Goal: Transaction & Acquisition: Subscribe to service/newsletter

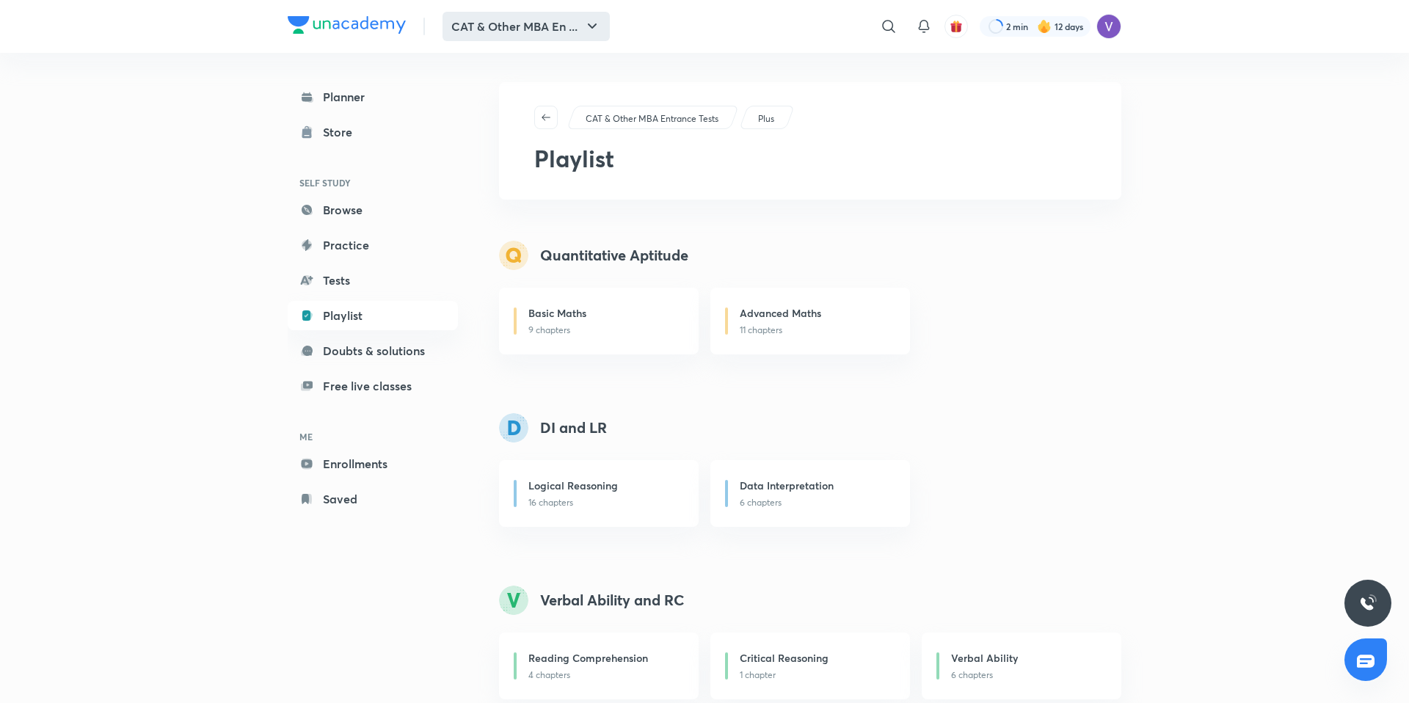
click at [547, 34] on button "CAT & Other MBA En ..." at bounding box center [525, 26] width 167 height 29
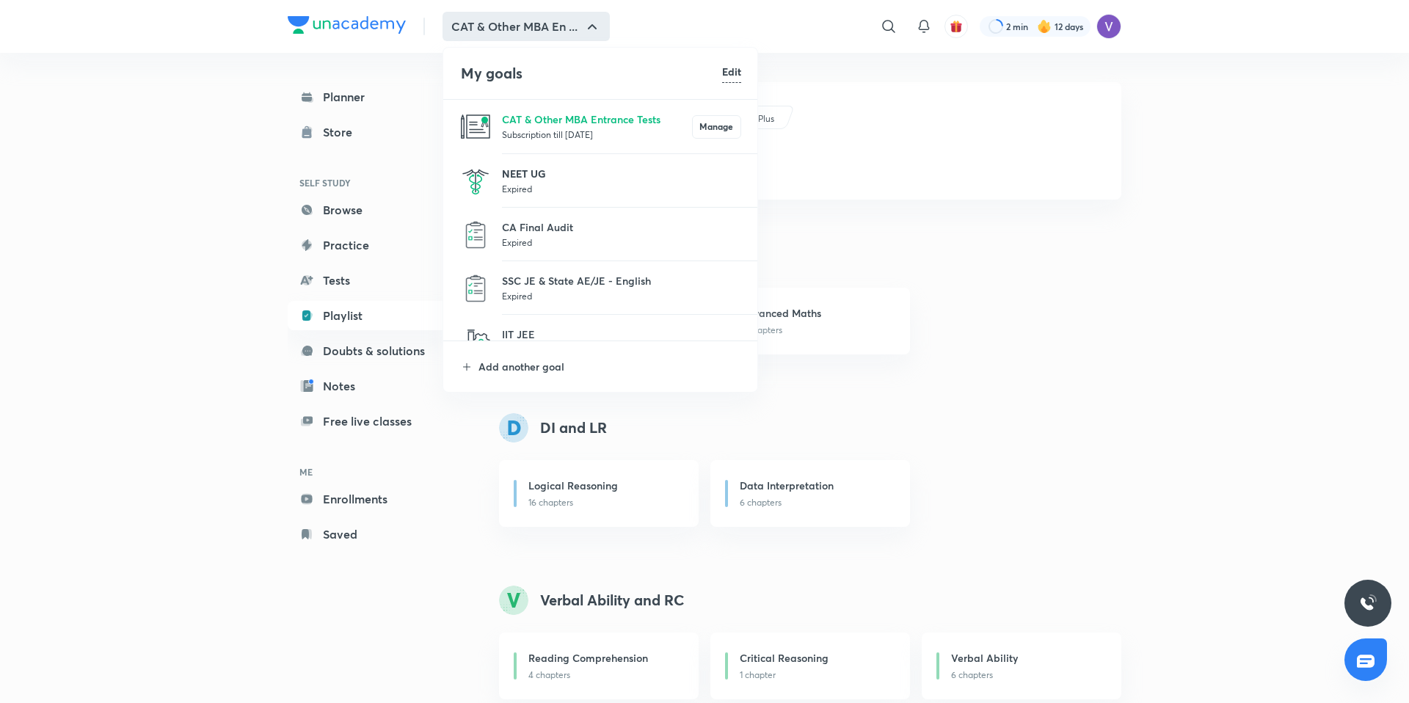
click at [535, 175] on p "NEET UG" at bounding box center [621, 173] width 239 height 15
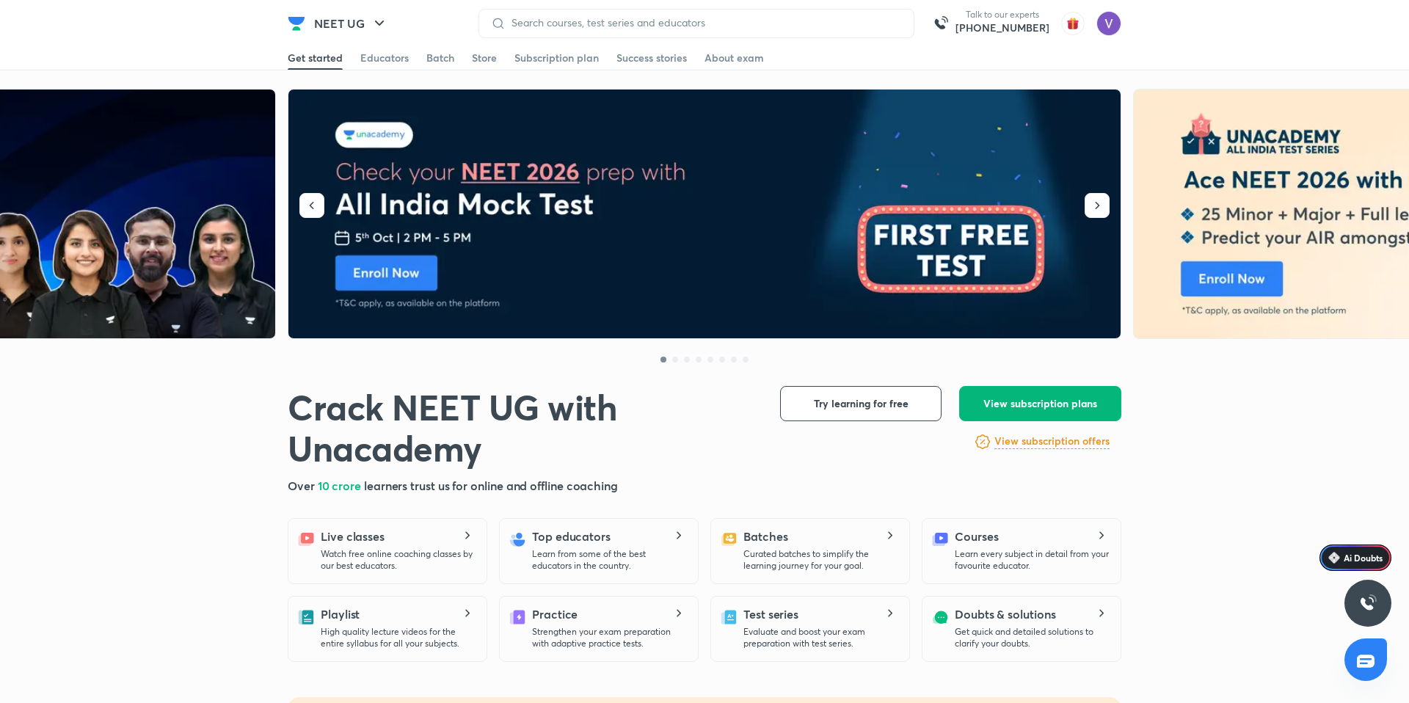
click at [1006, 392] on button "View subscription plans" at bounding box center [1040, 403] width 162 height 35
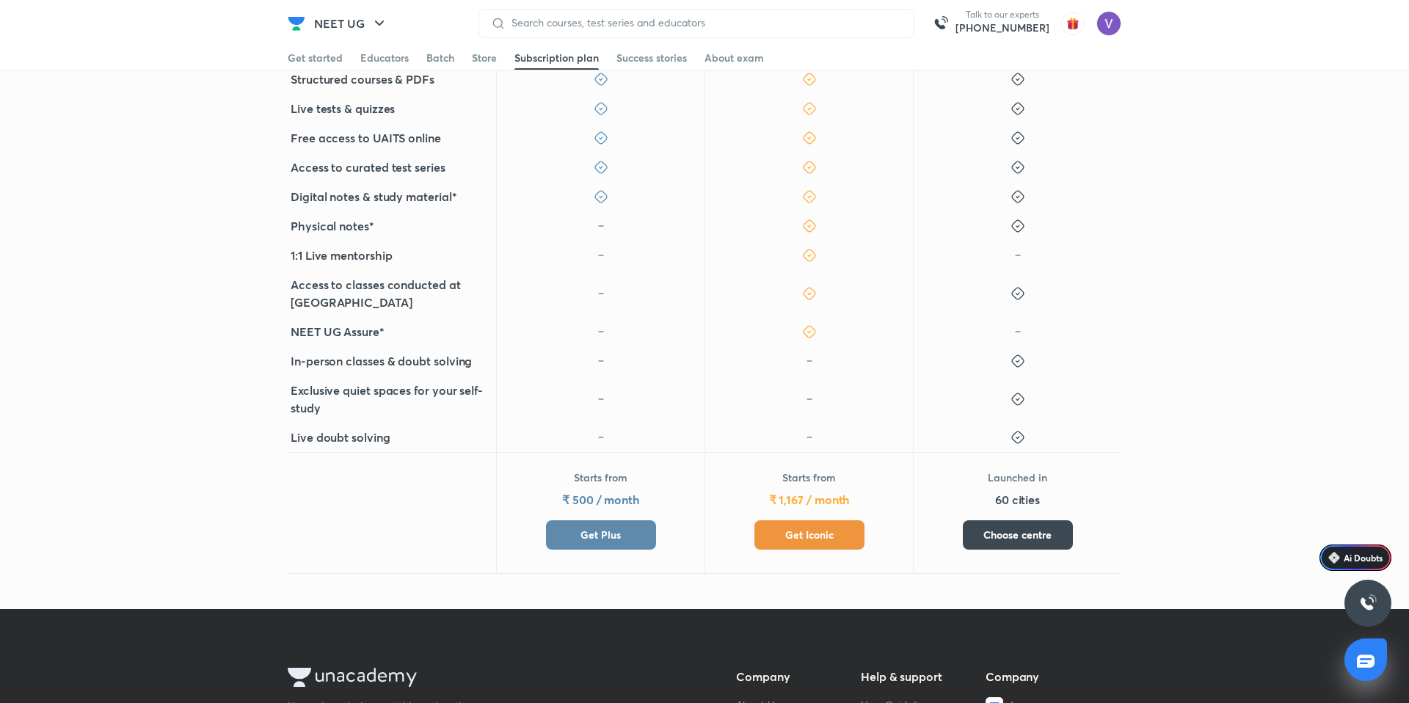
scroll to position [805, 0]
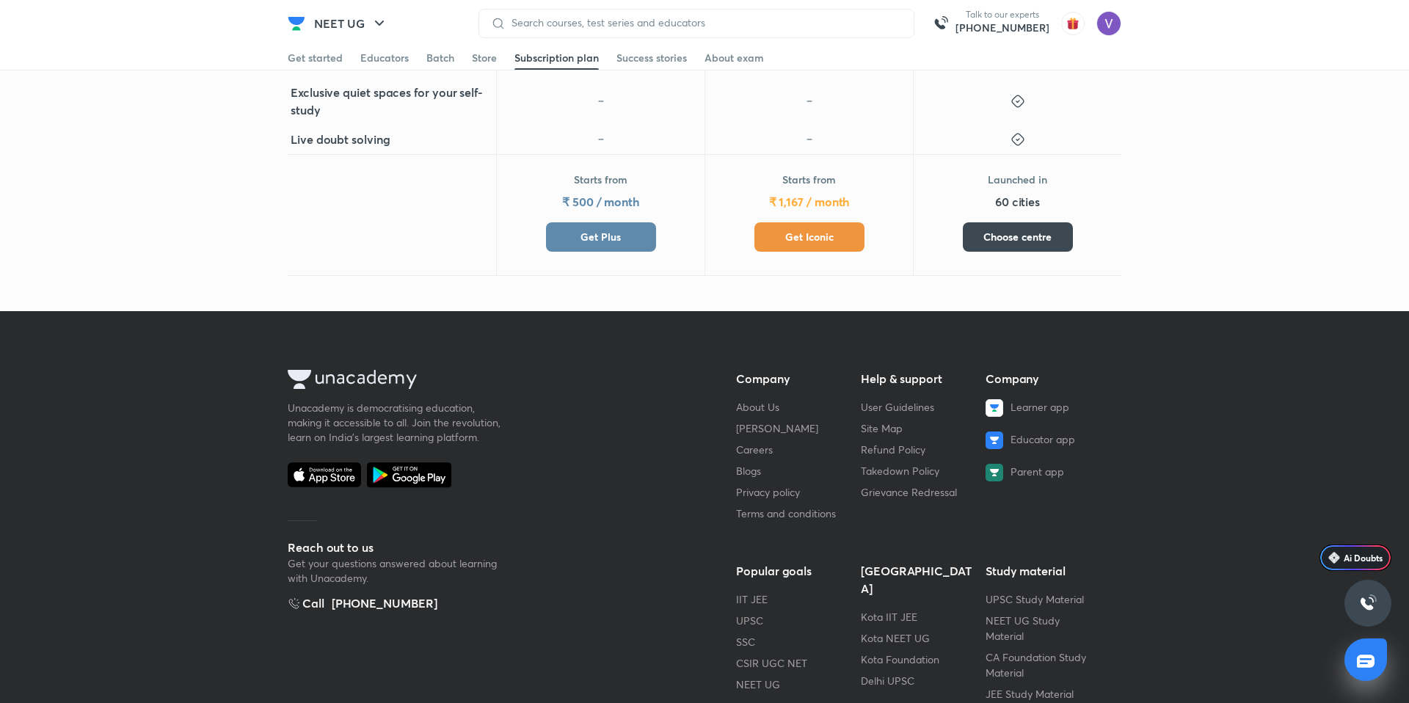
click at [634, 222] on button "Get Plus" at bounding box center [601, 236] width 110 height 29
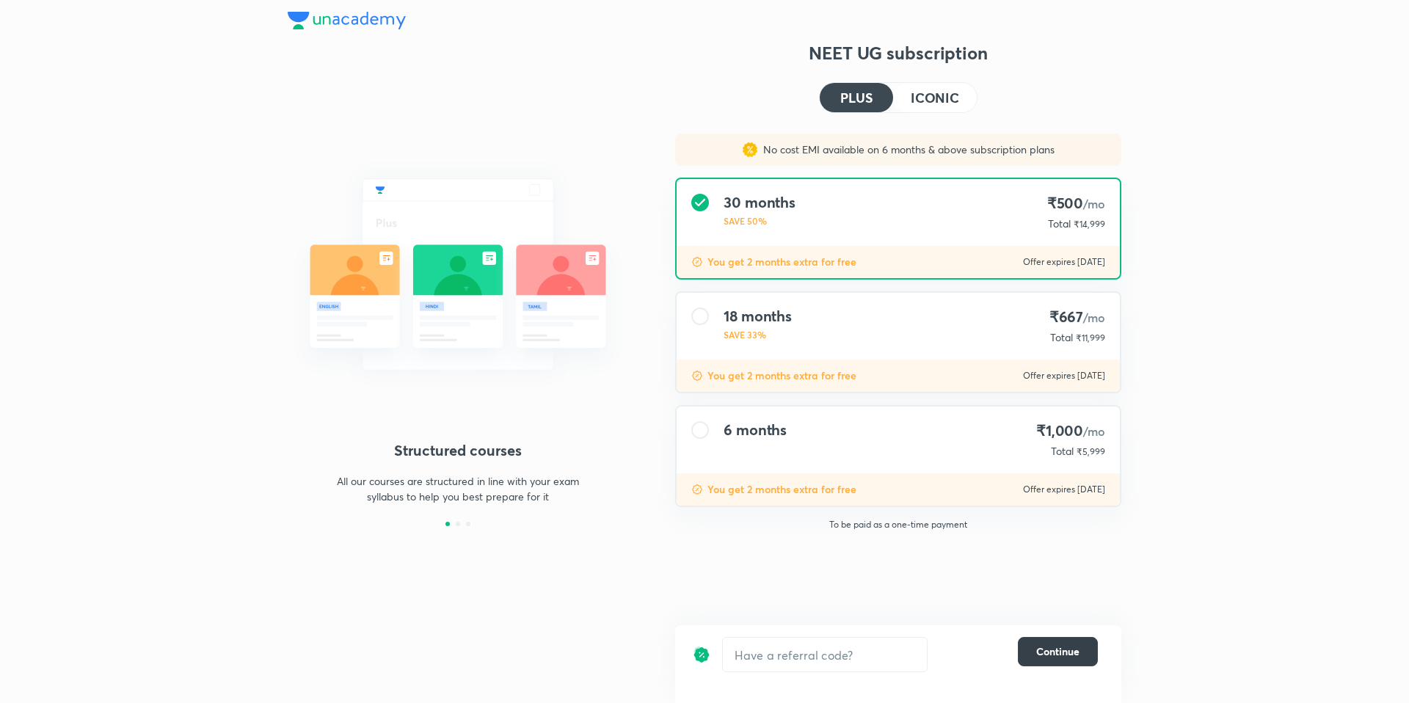
click at [1036, 652] on span "Continue" at bounding box center [1057, 651] width 43 height 15
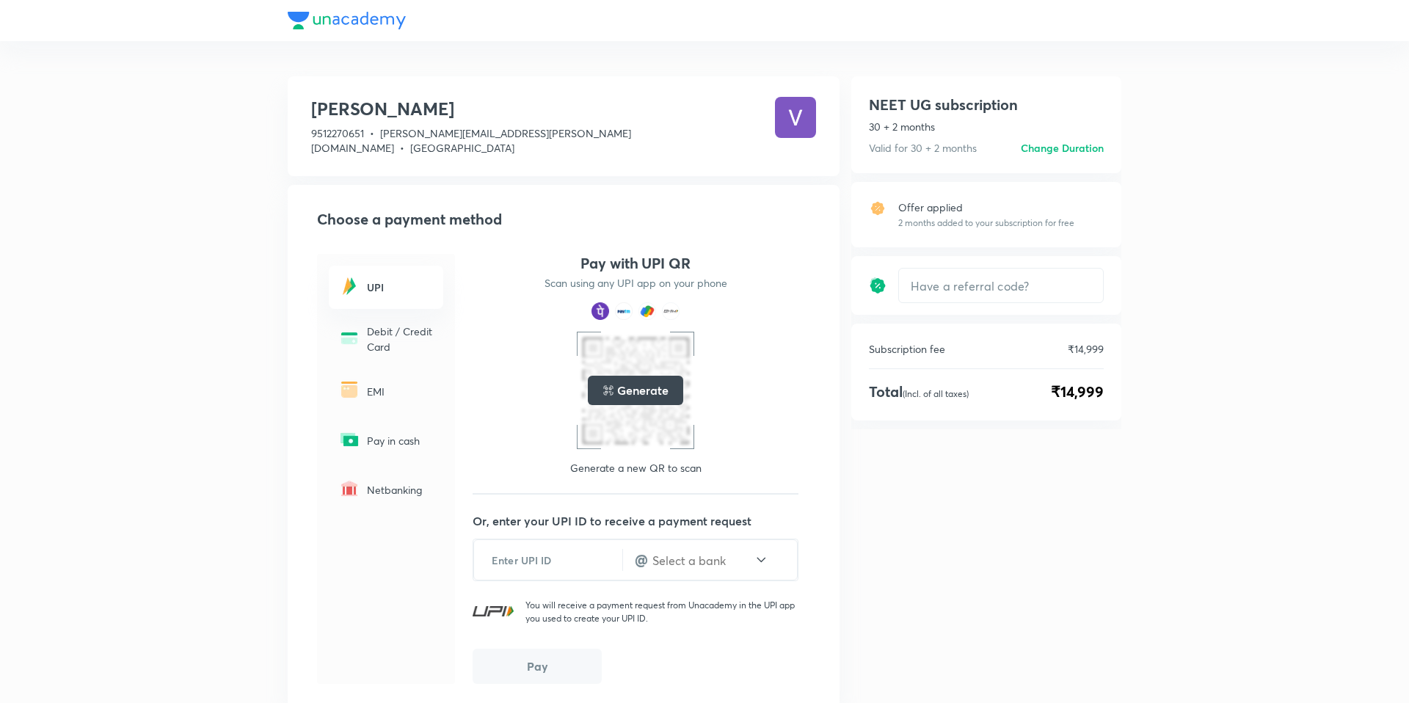
click at [367, 330] on p "Debit / Credit Card" at bounding box center [400, 339] width 67 height 31
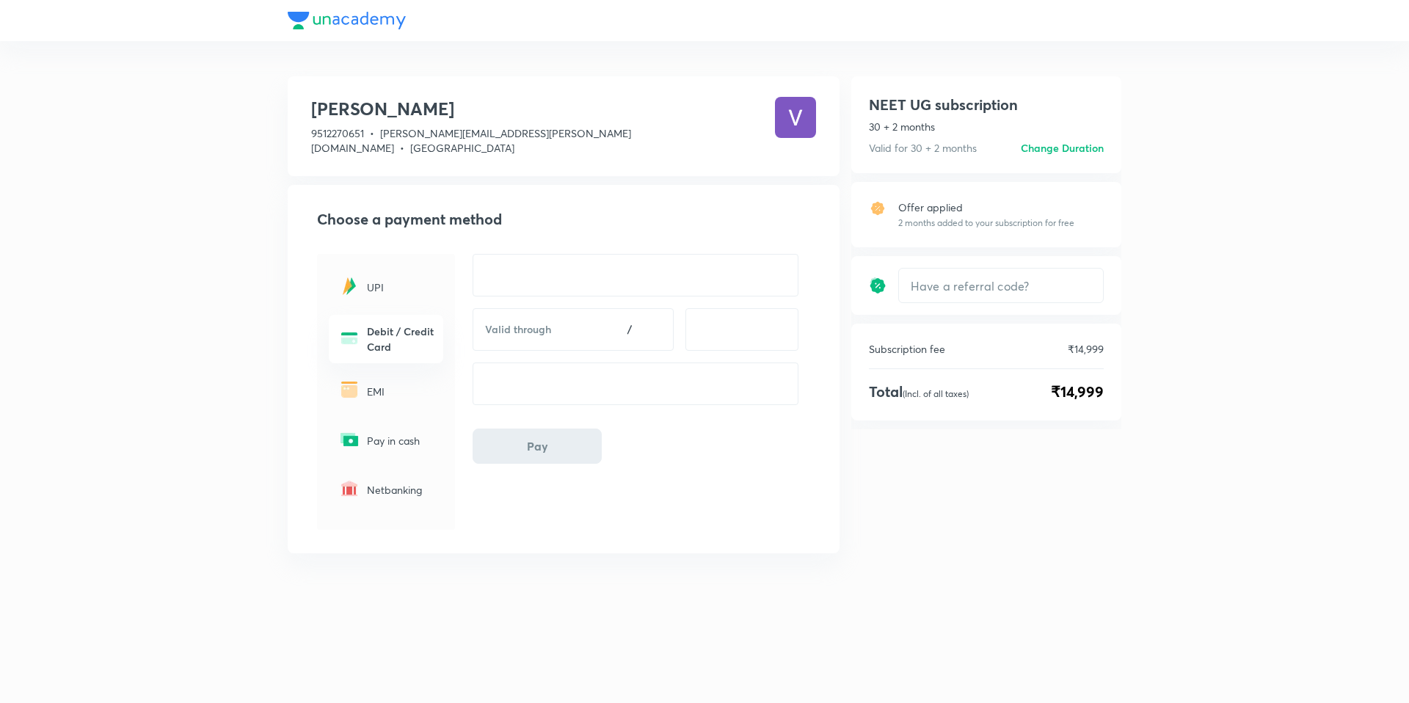
click at [401, 392] on div "EMI" at bounding box center [386, 390] width 114 height 43
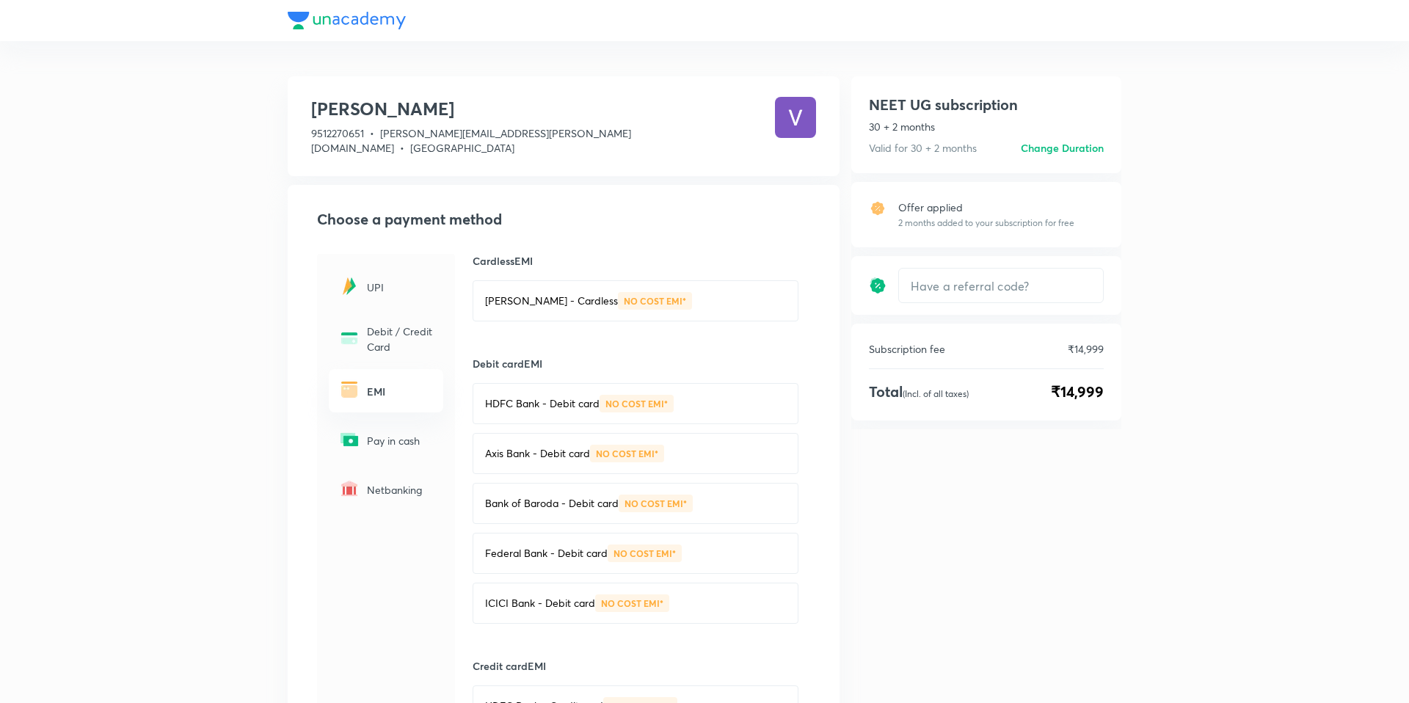
click at [390, 433] on p "Pay in cash" at bounding box center [400, 440] width 67 height 15
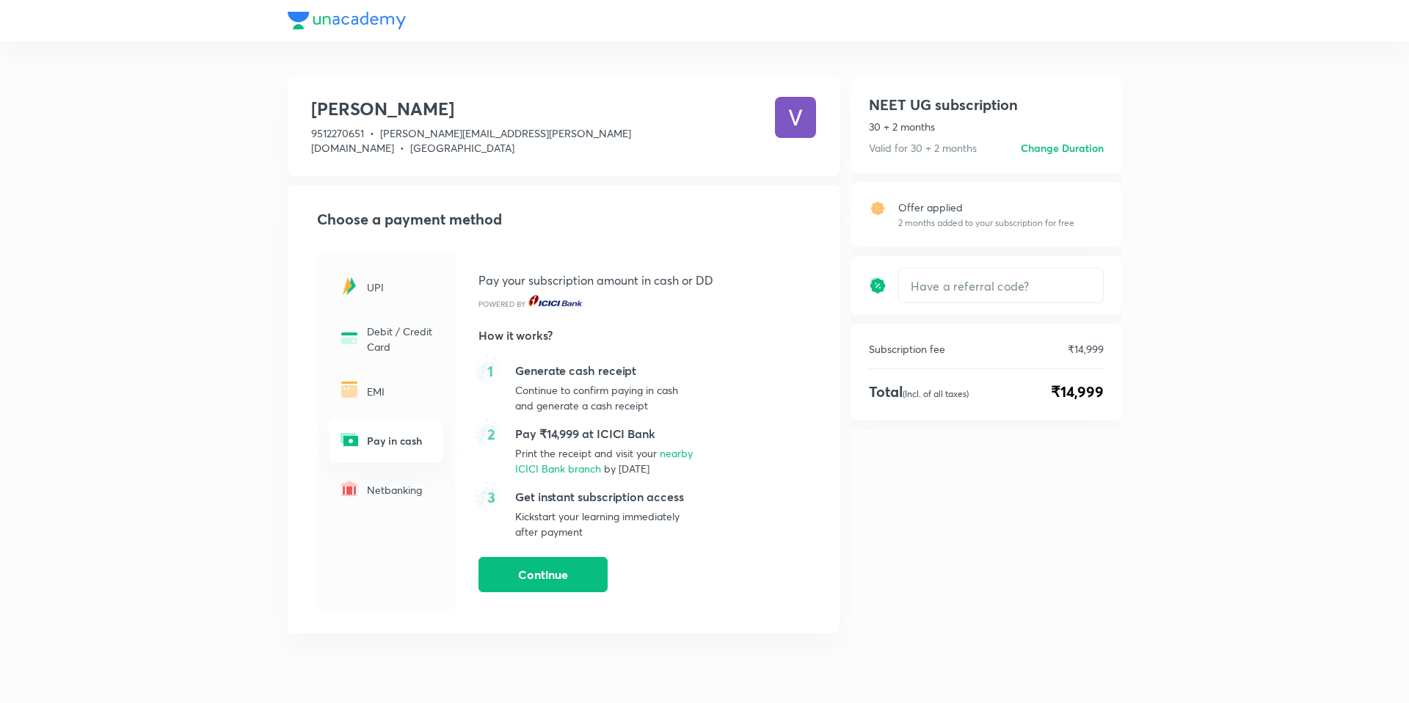
click at [388, 468] on div "Netbanking" at bounding box center [386, 489] width 114 height 43
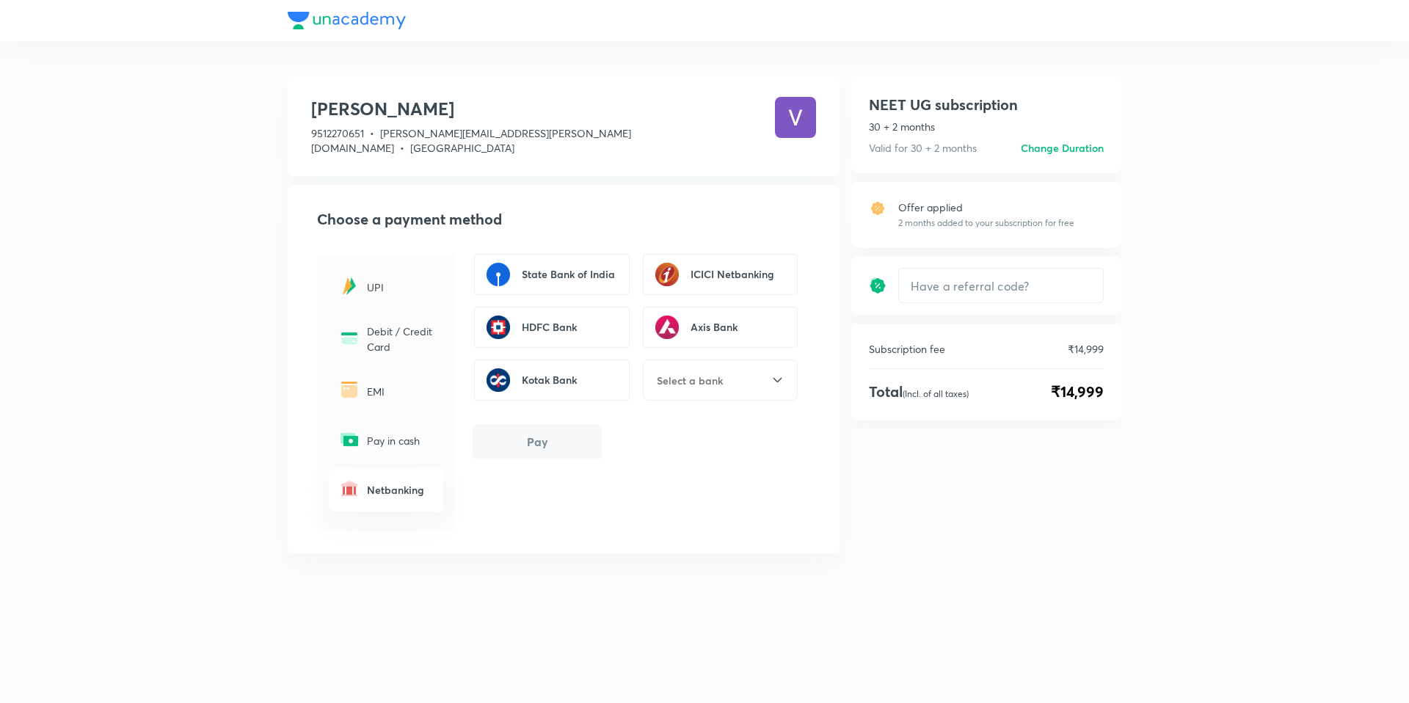
click at [374, 266] on div "UPI" at bounding box center [386, 287] width 114 height 43
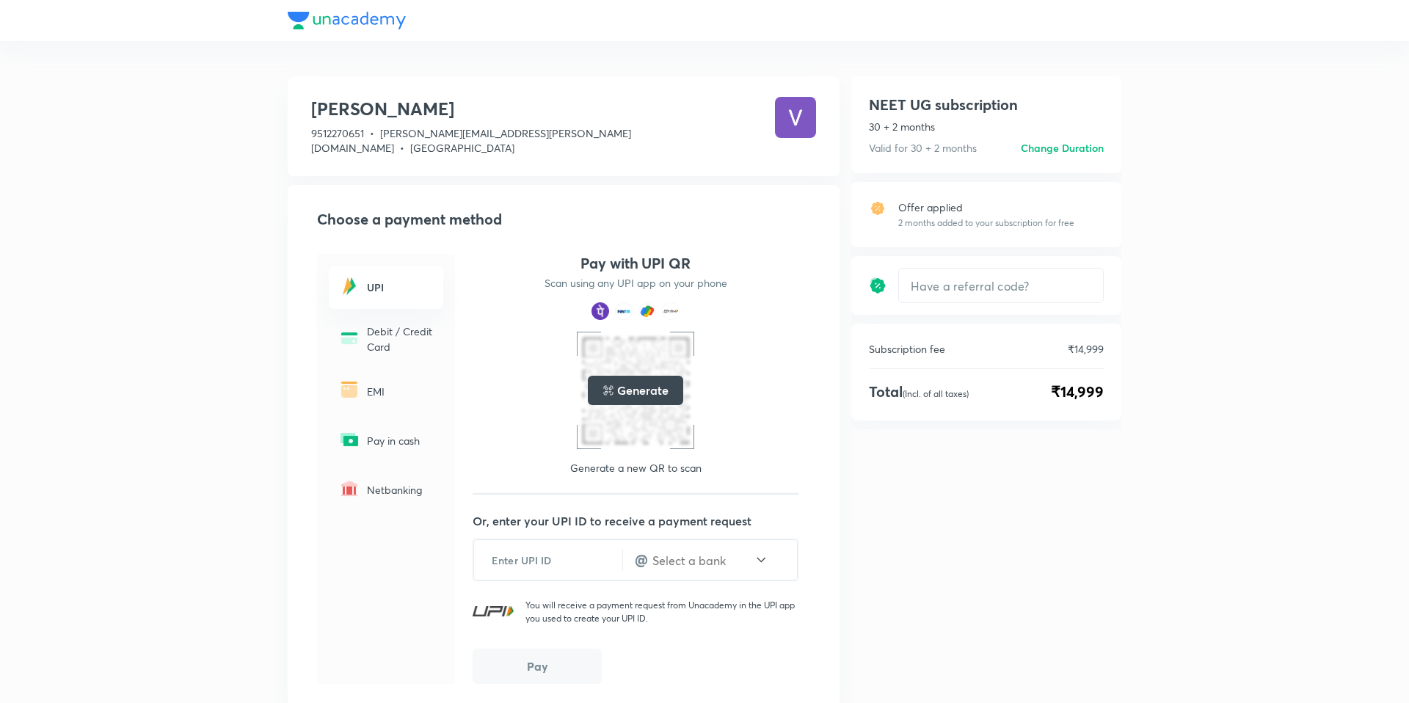
click at [382, 433] on p "Pay in cash" at bounding box center [400, 440] width 67 height 15
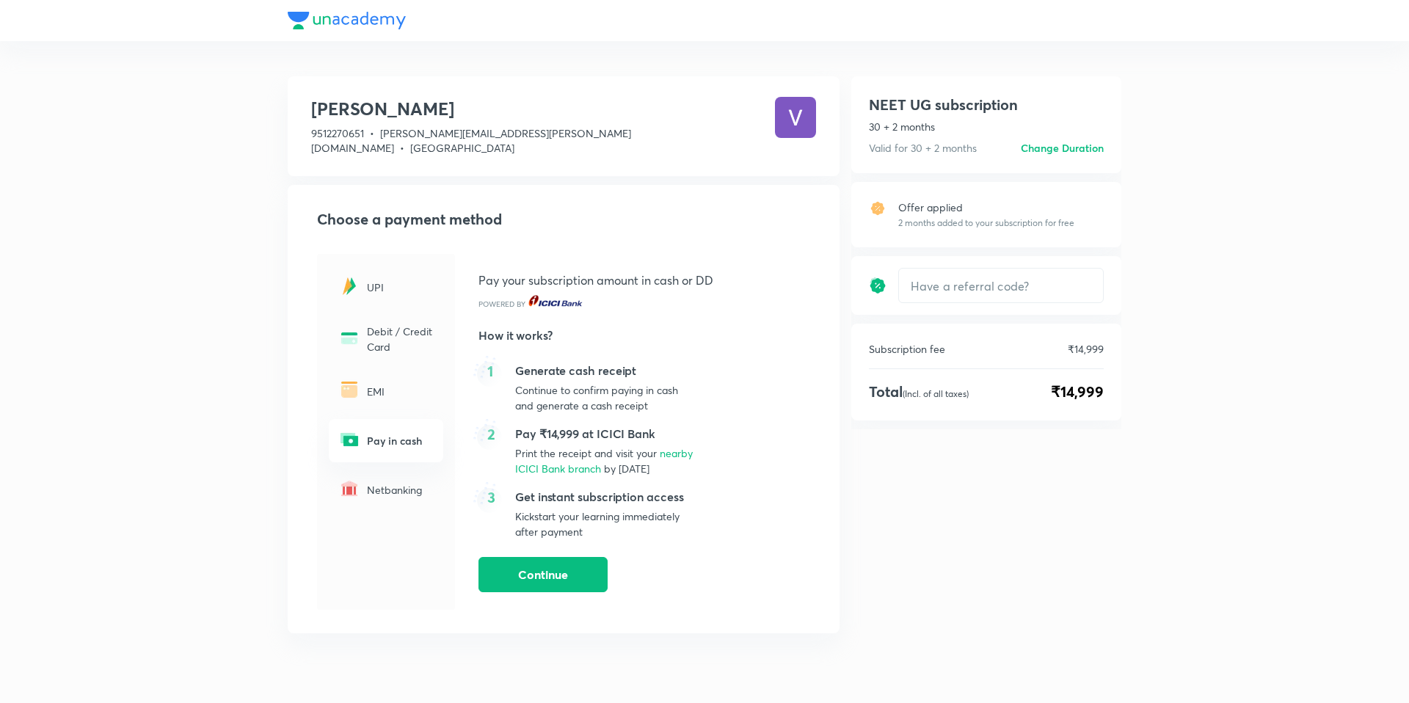
click at [383, 395] on div "EMI" at bounding box center [386, 390] width 114 height 43
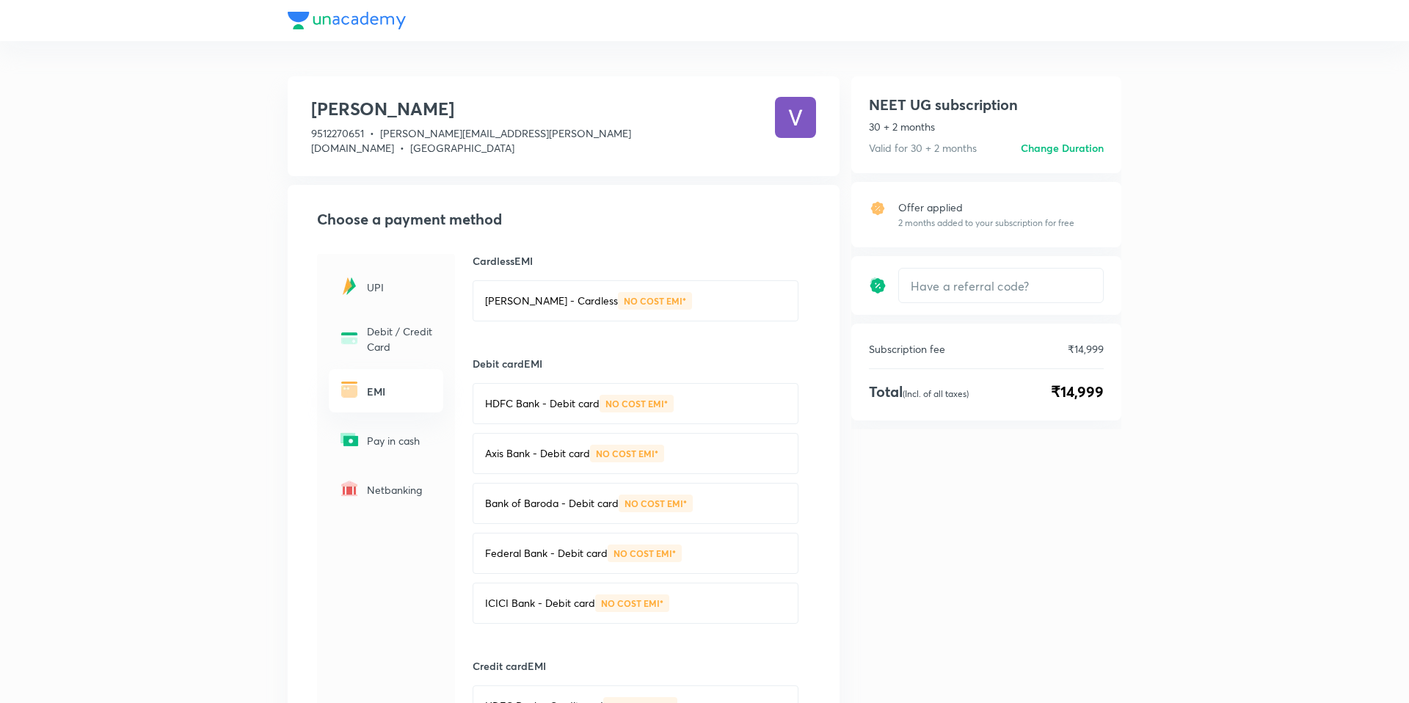
click at [398, 328] on p "Debit / Credit Card" at bounding box center [400, 339] width 67 height 31
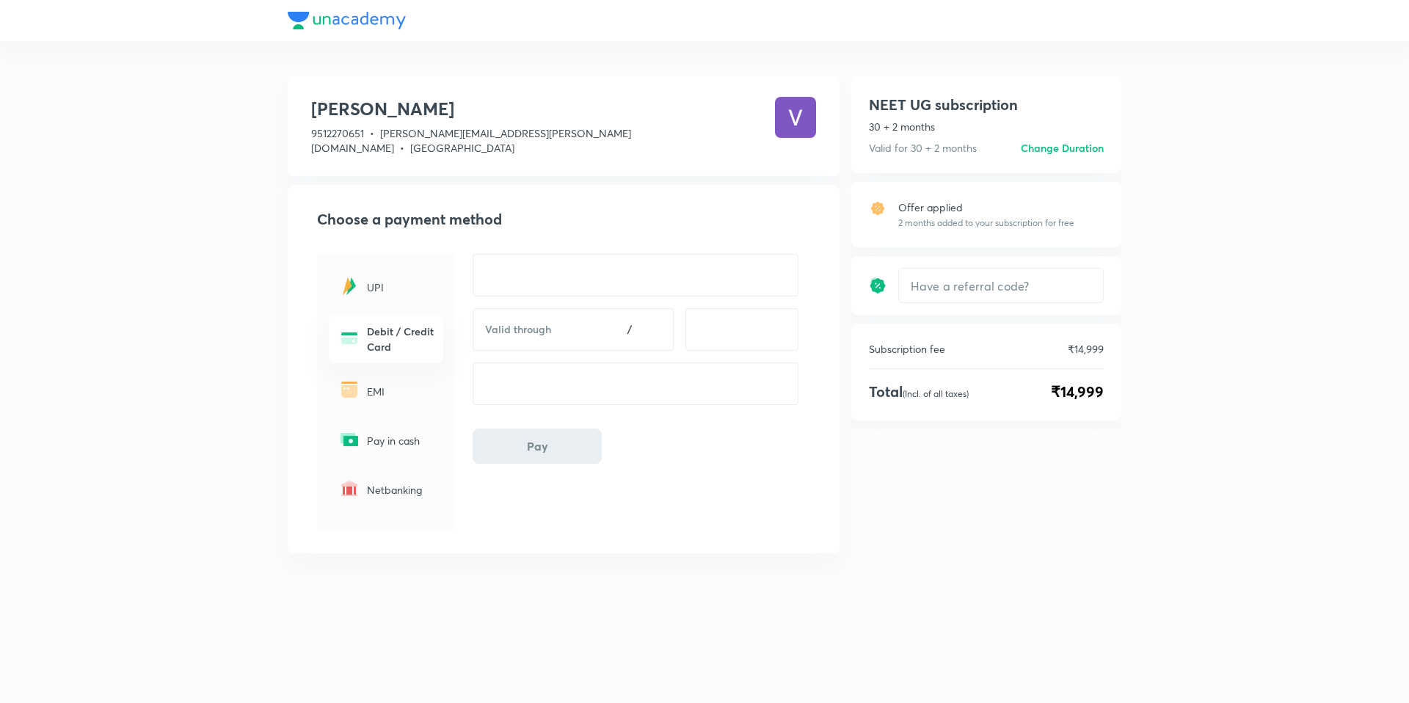
click at [395, 266] on div "UPI" at bounding box center [386, 287] width 114 height 43
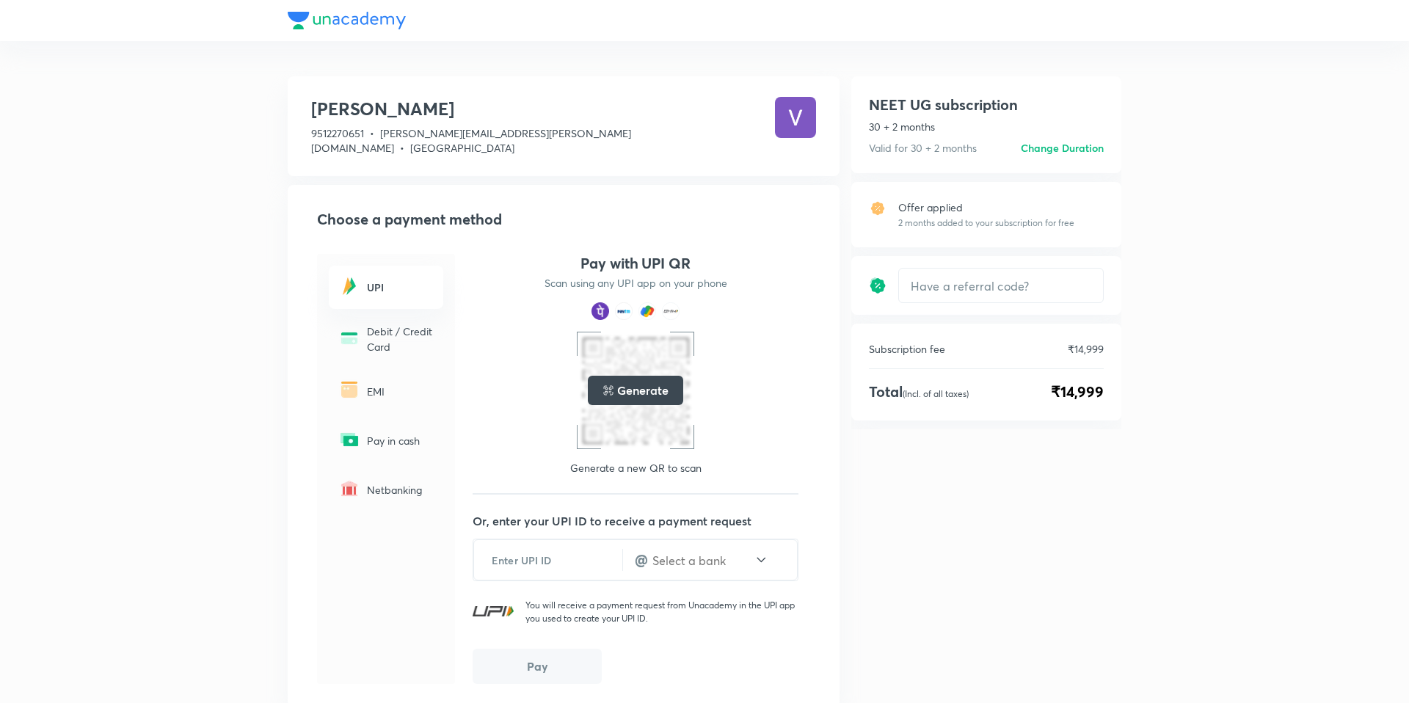
click at [379, 482] on p "Netbanking" at bounding box center [400, 489] width 67 height 15
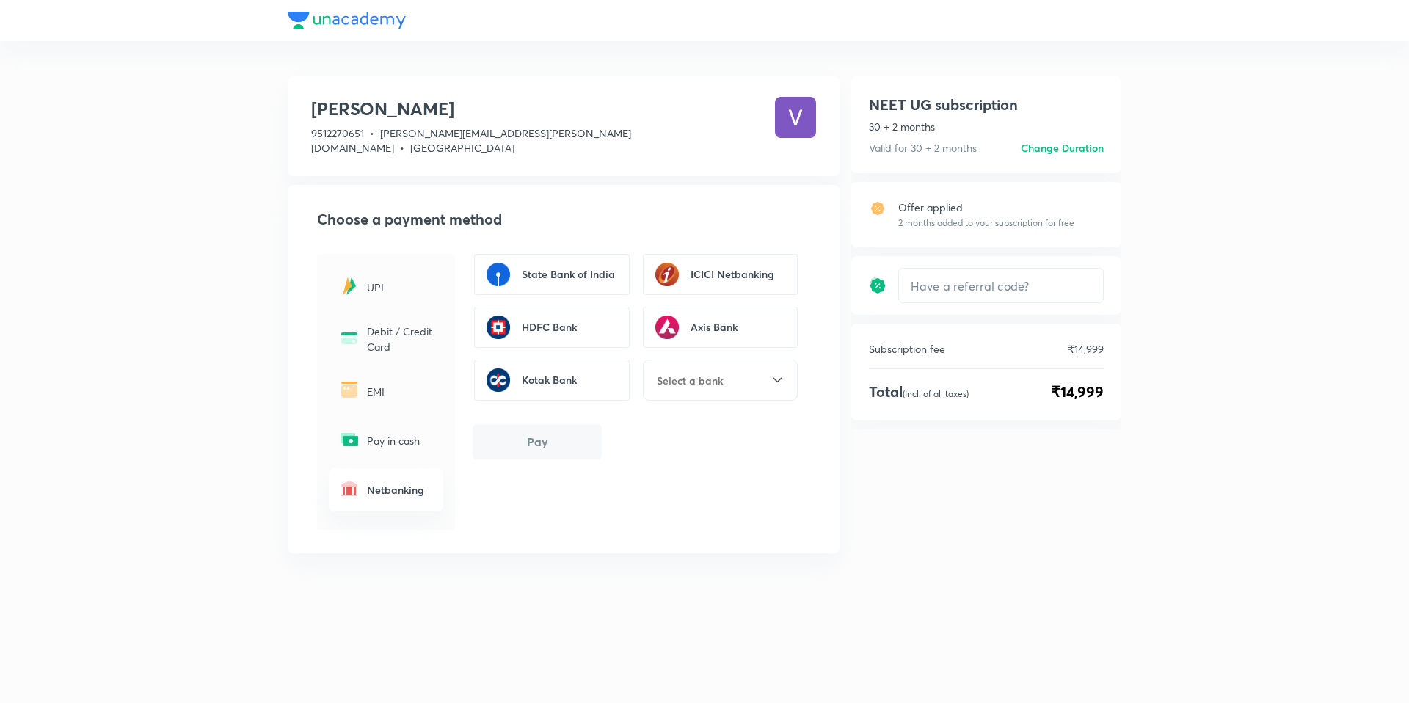
click at [558, 254] on div "State Bank of India" at bounding box center [552, 274] width 156 height 41
click at [546, 437] on button "Pay" at bounding box center [536, 440] width 129 height 35
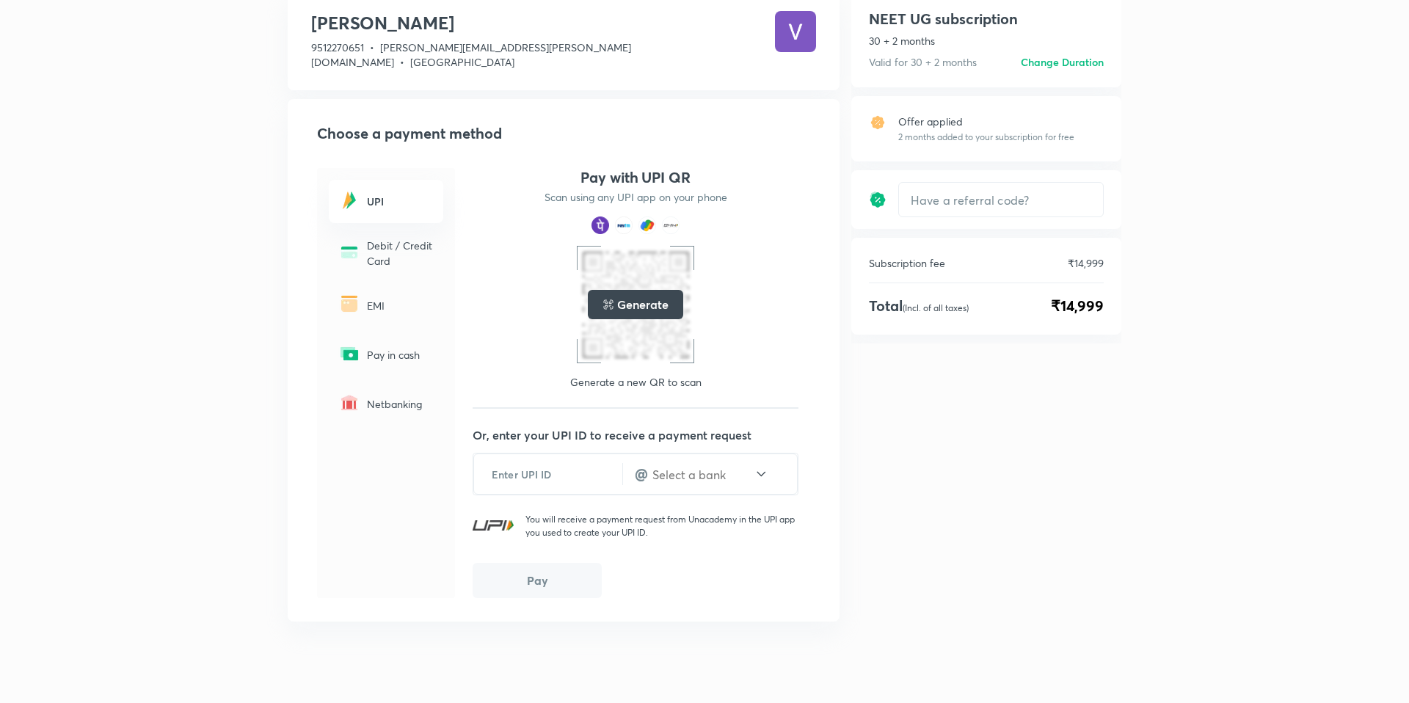
scroll to position [87, 0]
click at [366, 299] on div "EMI" at bounding box center [386, 303] width 114 height 43
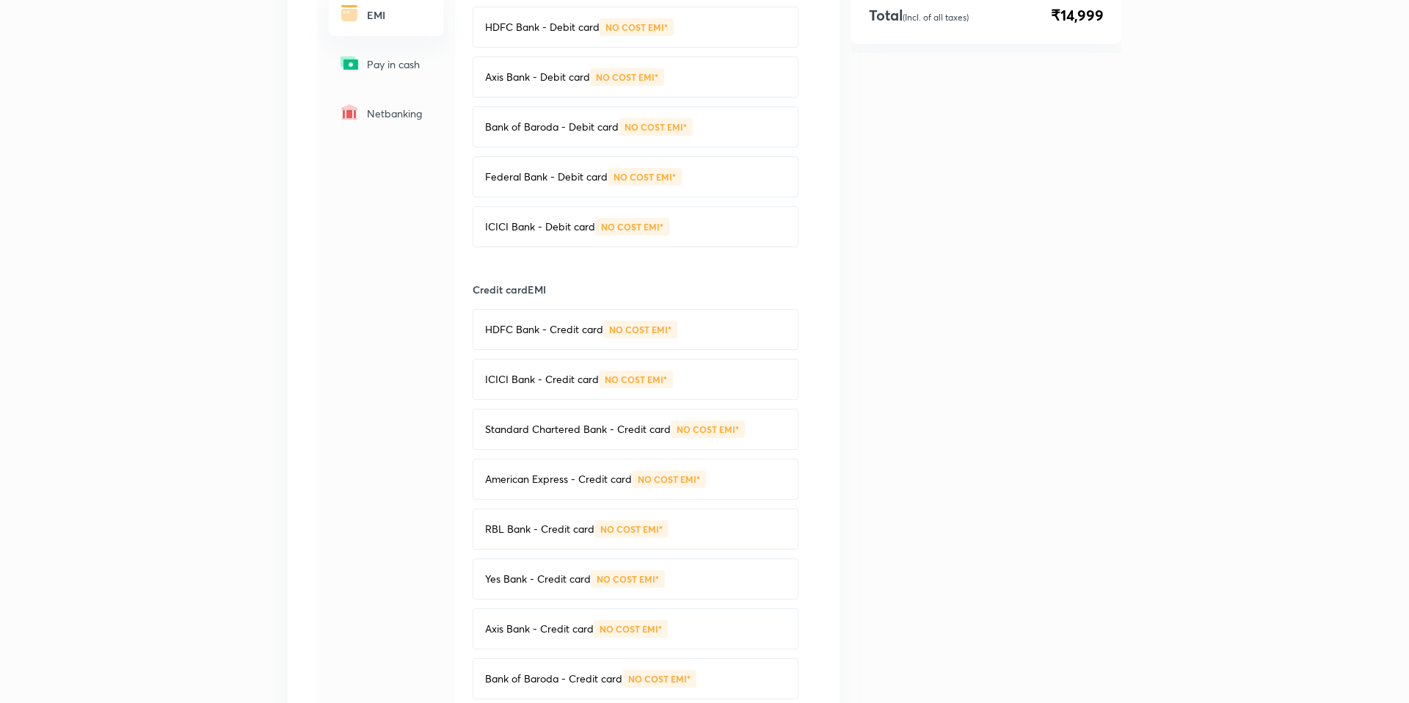
scroll to position [0, 0]
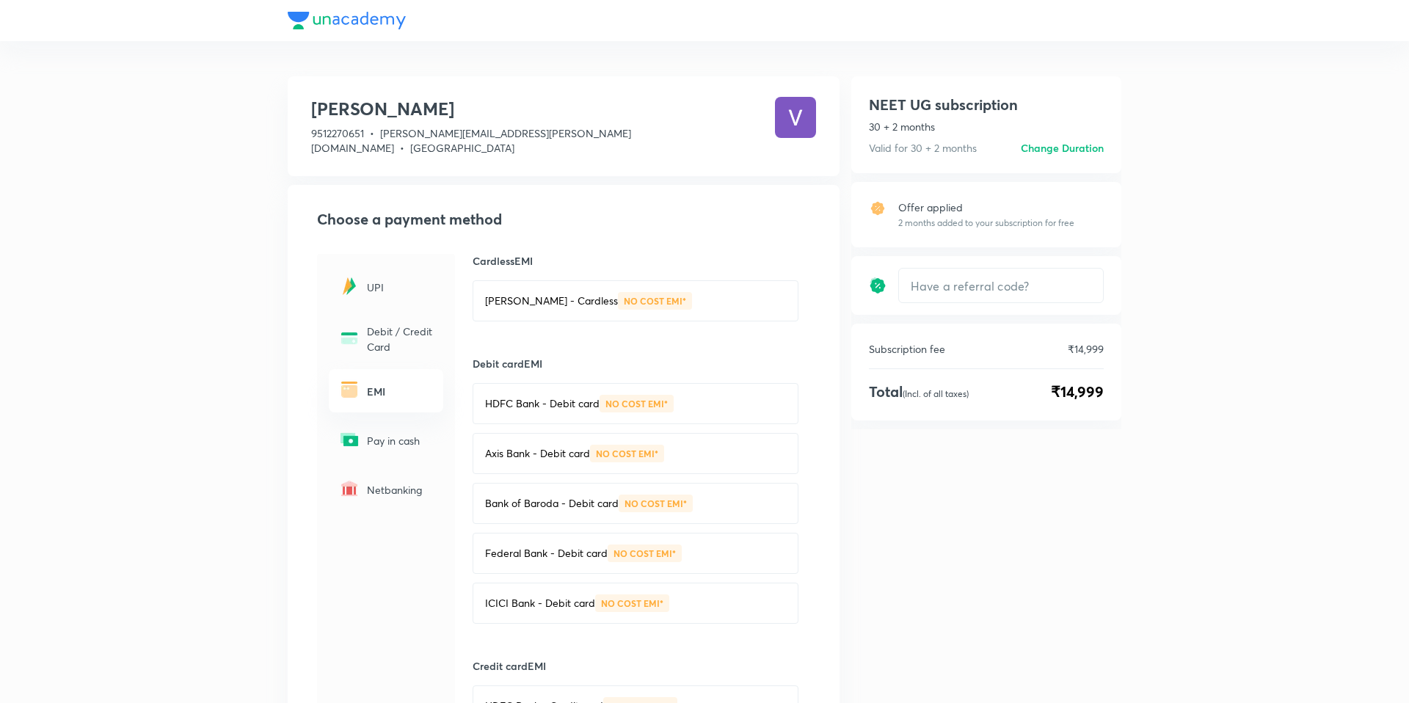
click at [566, 294] on div "Bajaj Finserv - Cardless NO COST EMI*" at bounding box center [635, 300] width 326 height 41
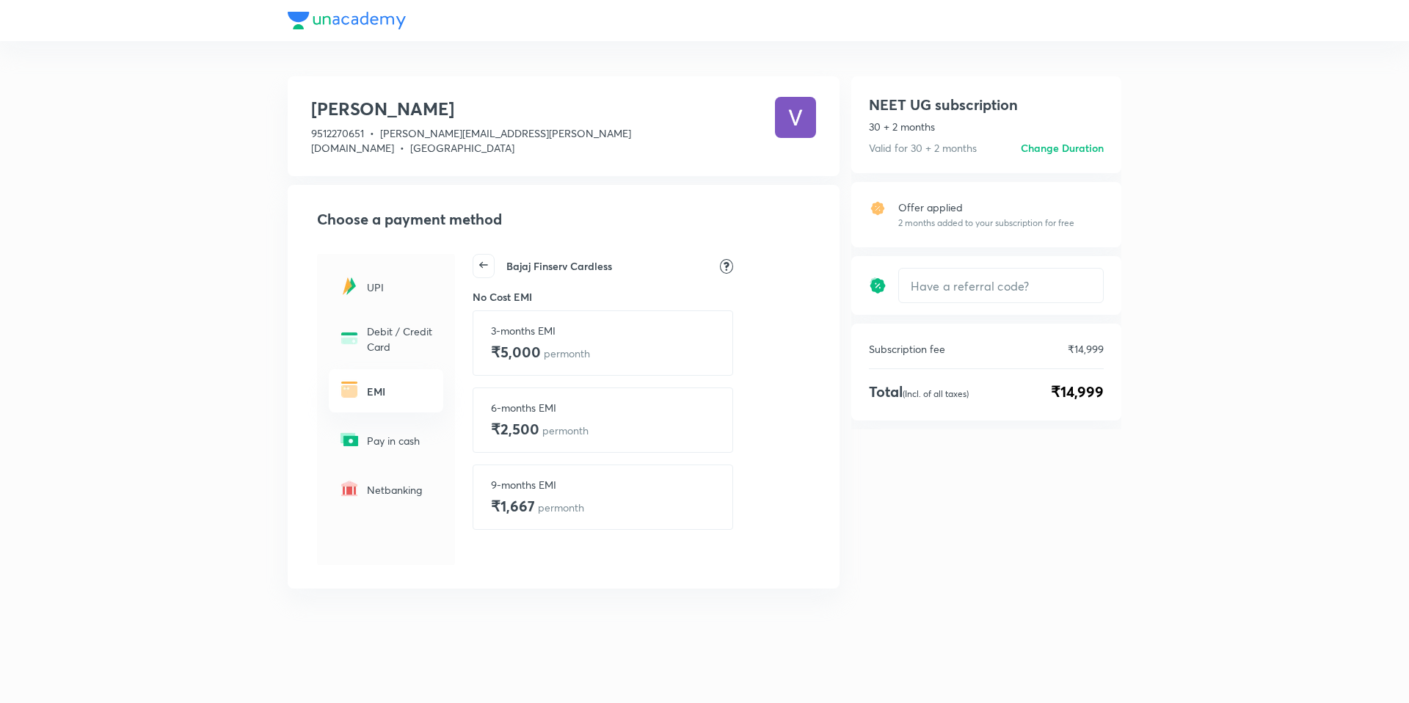
click at [486, 255] on icon at bounding box center [483, 265] width 21 height 21
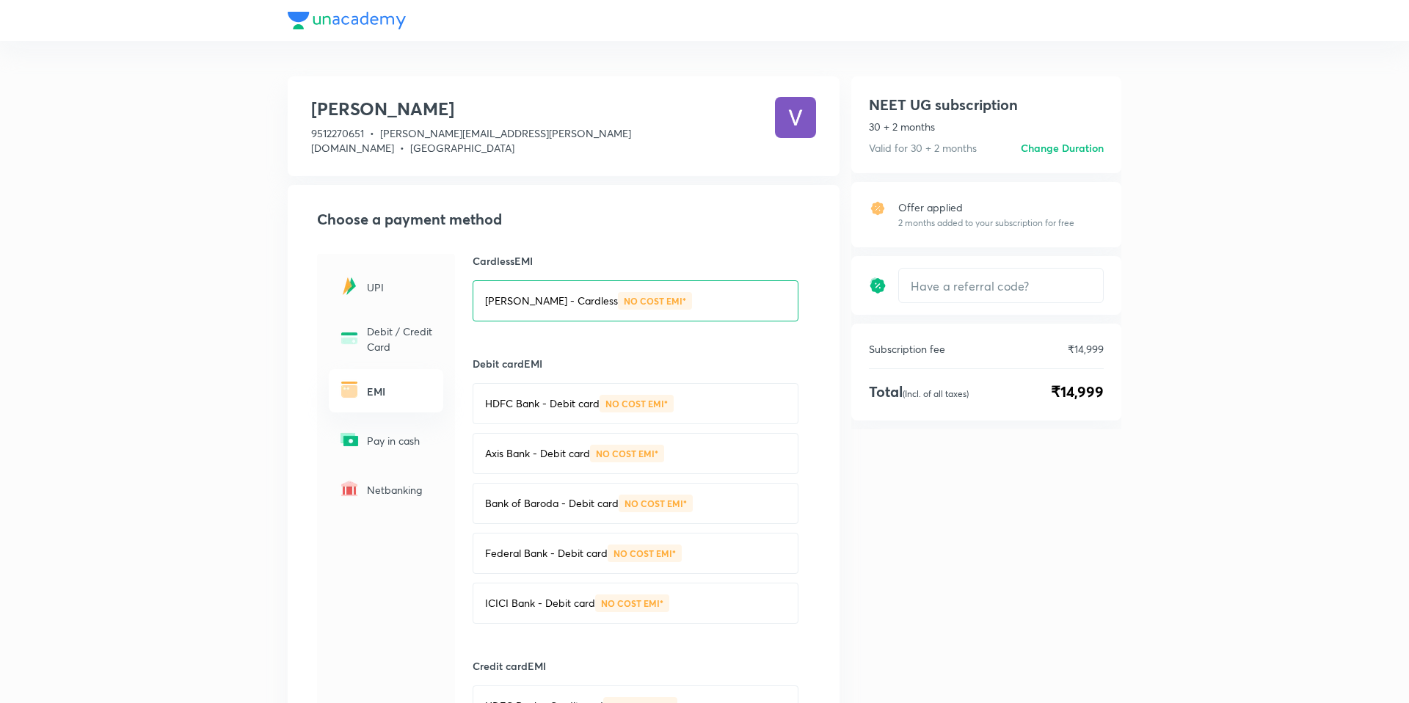
click at [535, 433] on div "Axis Bank - Debit card NO COST EMI*" at bounding box center [635, 453] width 326 height 41
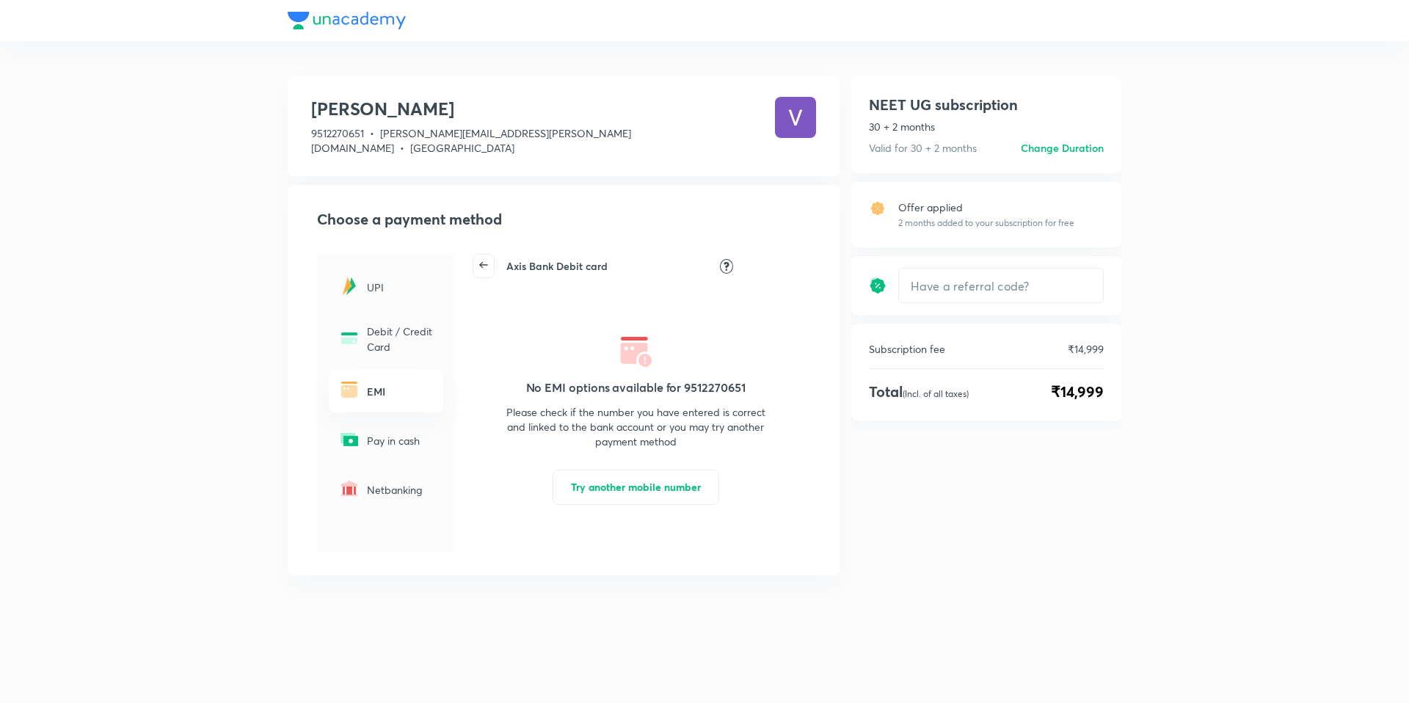
click at [489, 257] on icon at bounding box center [483, 265] width 21 height 21
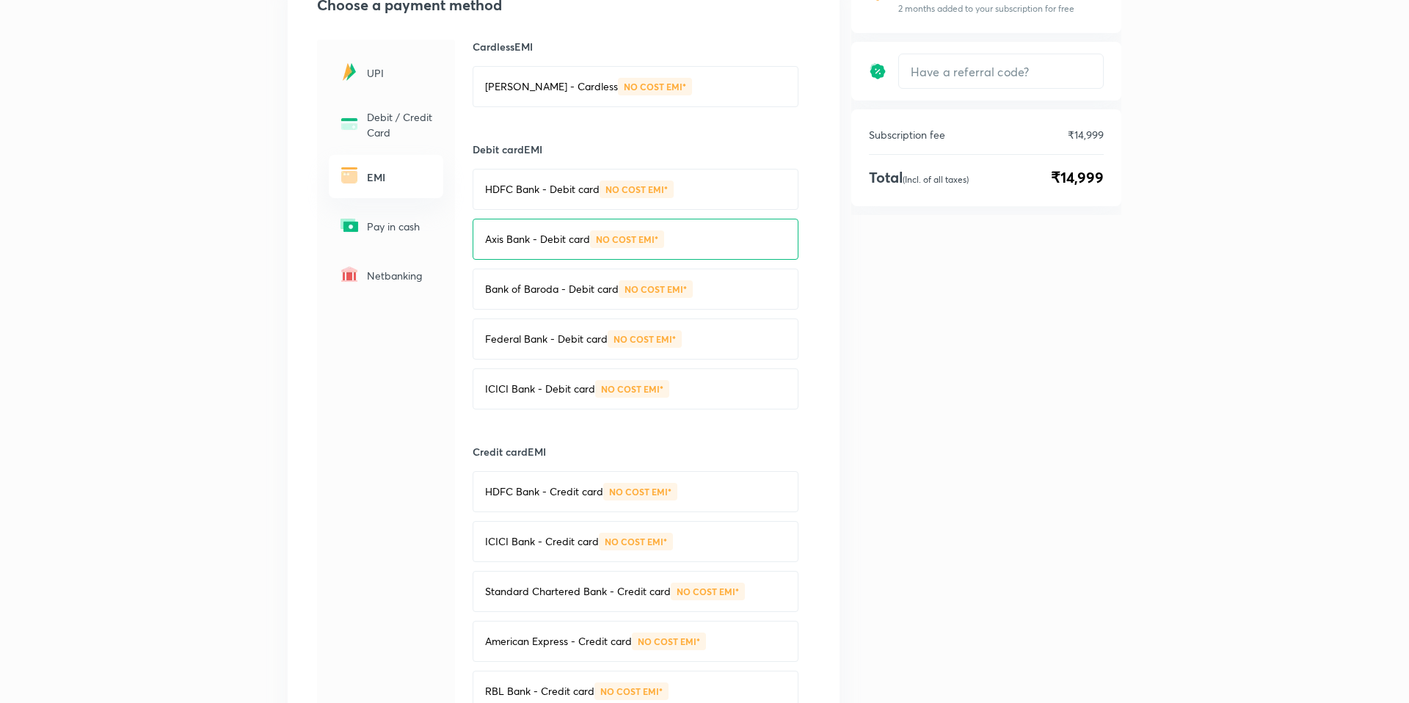
scroll to position [266, 0]
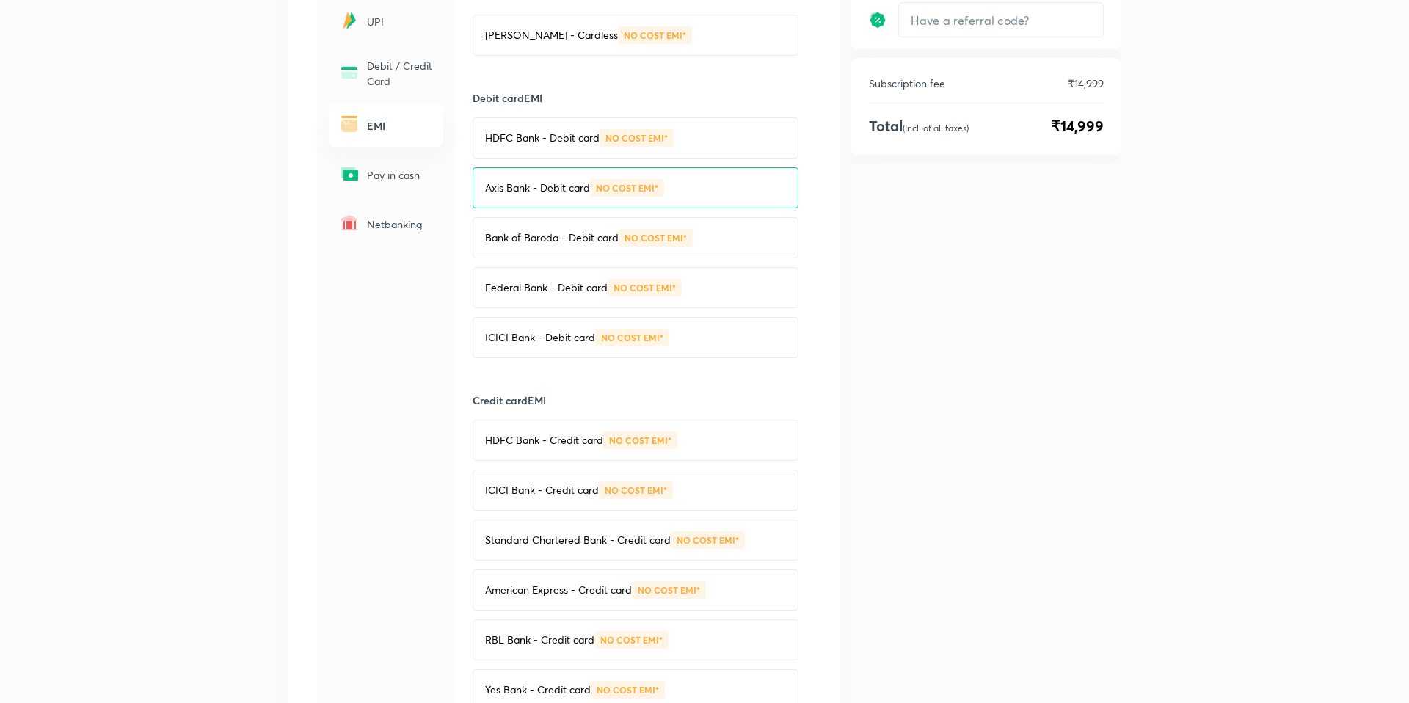
click at [583, 403] on div "Cardless EMI Bajaj Finserv - Cardless NO COST EMI* Debit card EMI HDFC Bank - D…" at bounding box center [635, 478] width 361 height 980
click at [568, 433] on p "HDFC Bank - Credit card" at bounding box center [544, 440] width 118 height 15
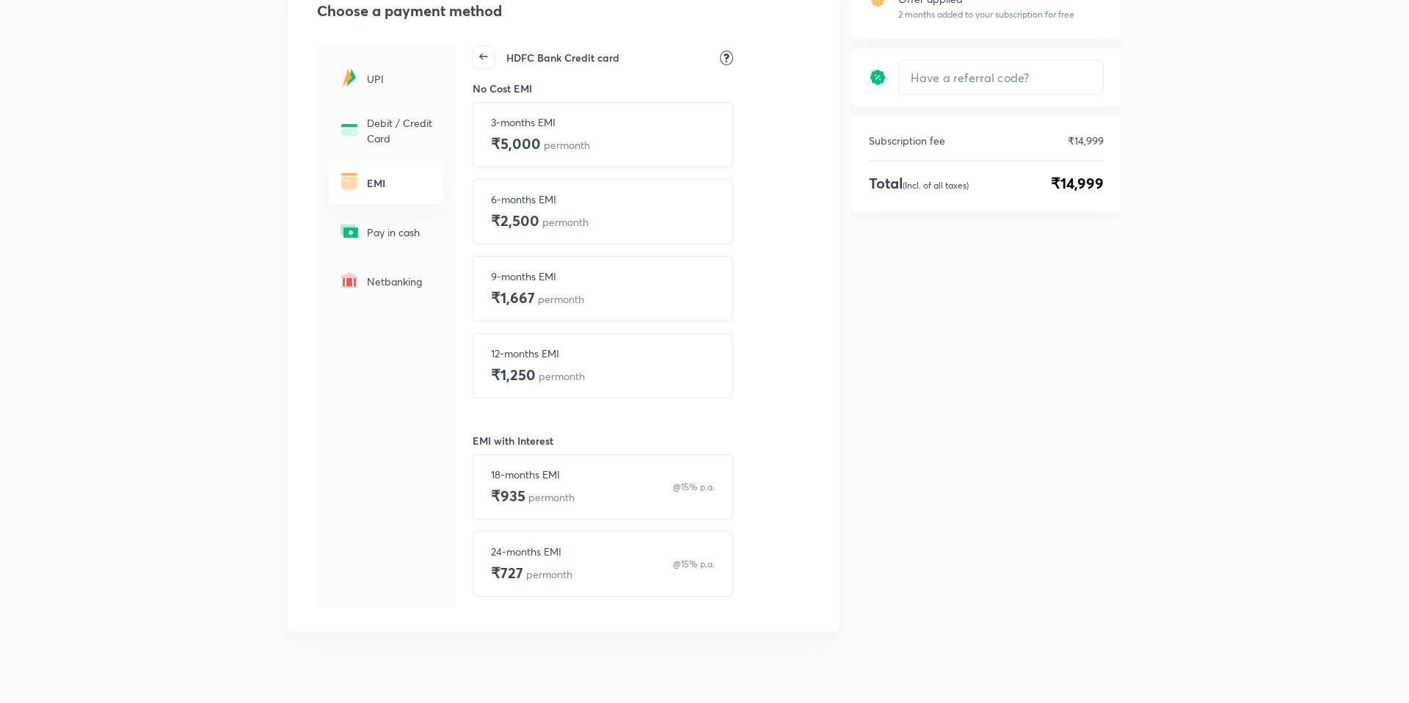
scroll to position [219, 0]
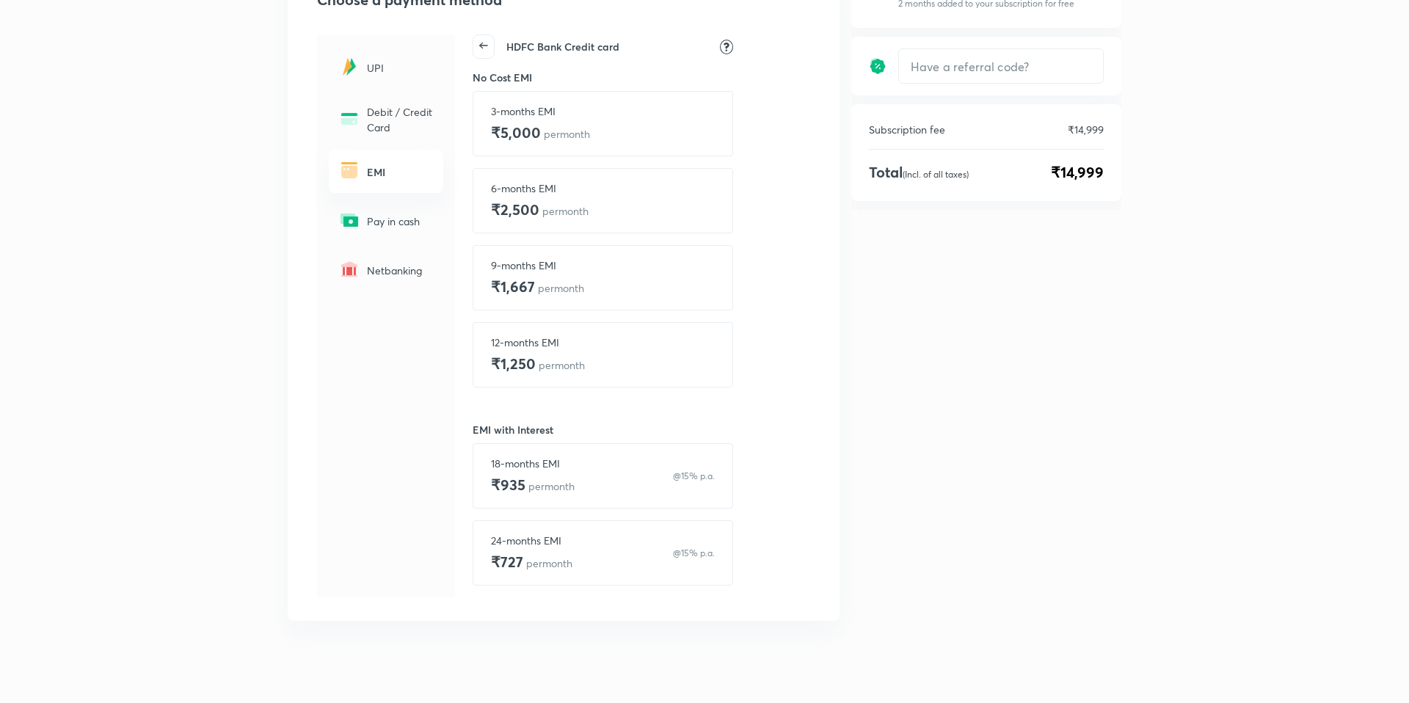
click at [548, 456] on p "18-months EMI" at bounding box center [533, 463] width 84 height 15
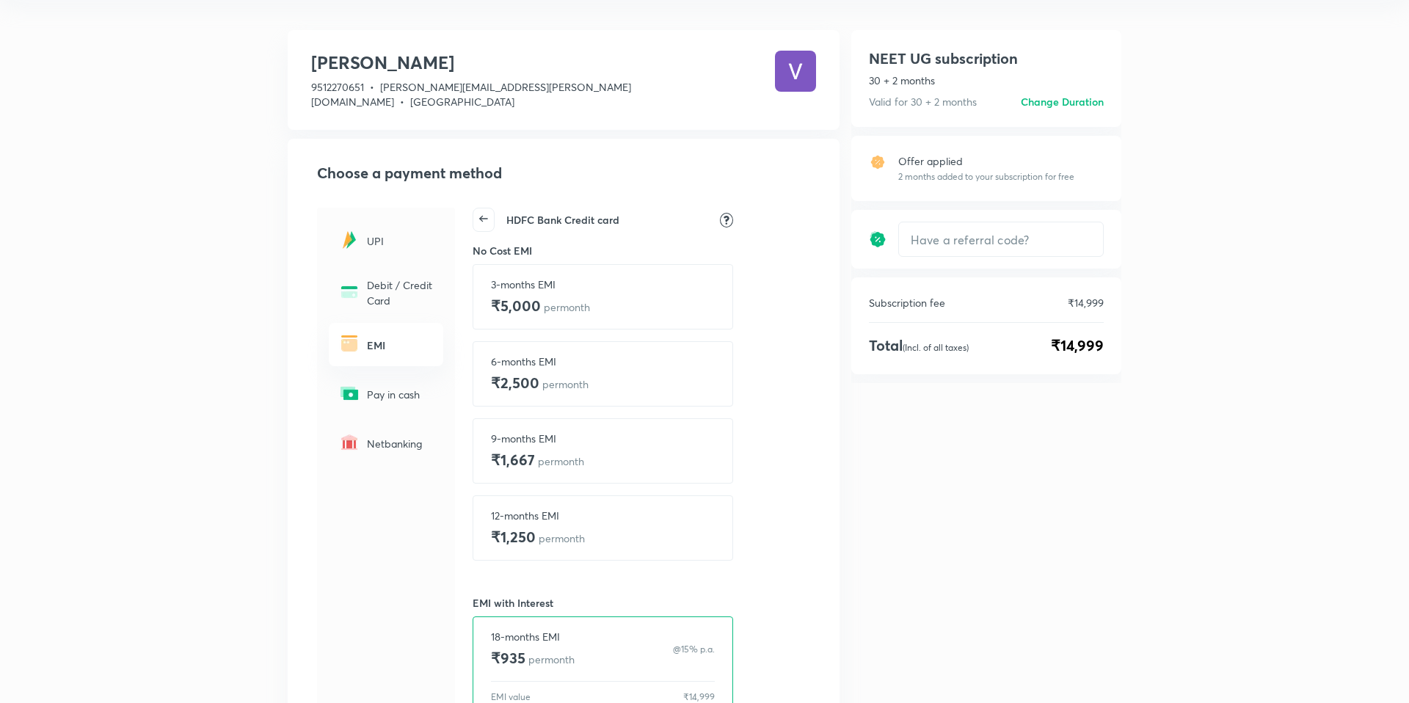
scroll to position [0, 0]
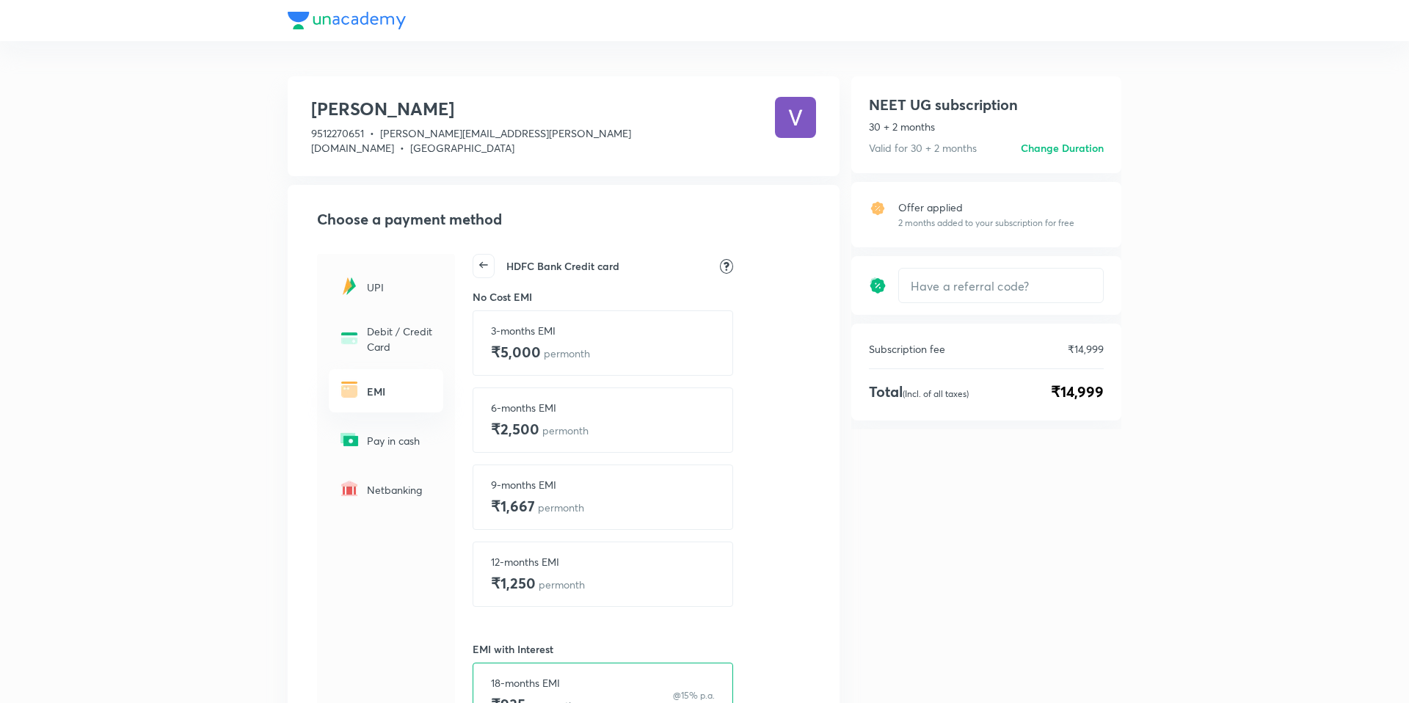
click at [486, 255] on icon at bounding box center [483, 265] width 21 height 21
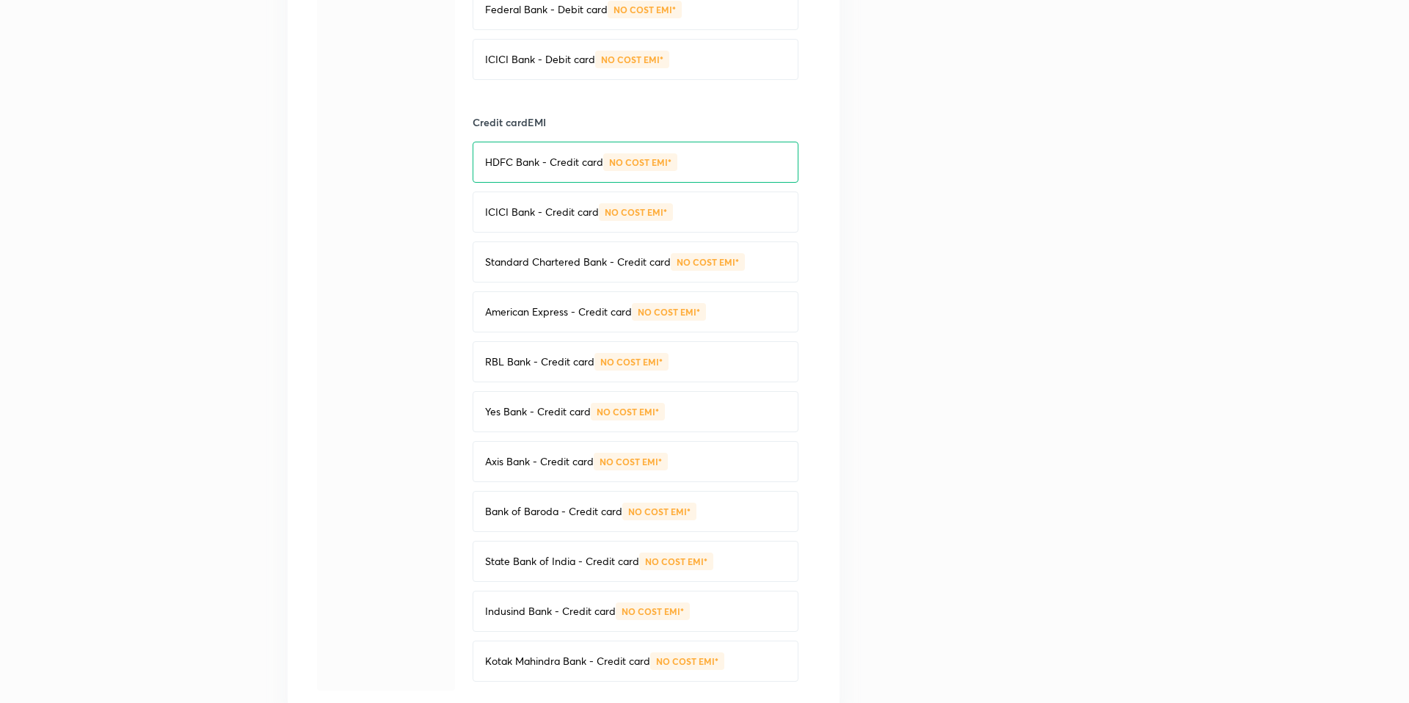
scroll to position [538, 0]
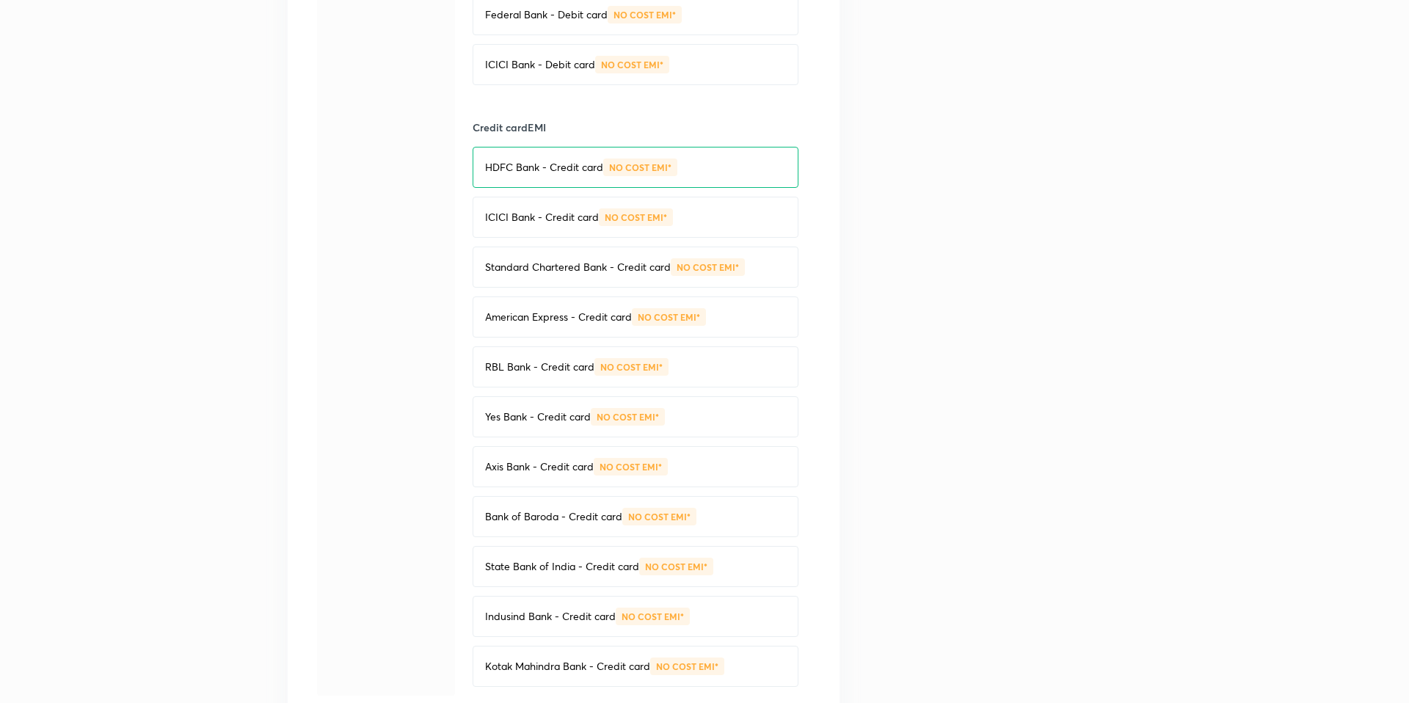
click at [566, 160] on div "HDFC Bank - Credit card NO COST EMI*" at bounding box center [635, 167] width 326 height 41
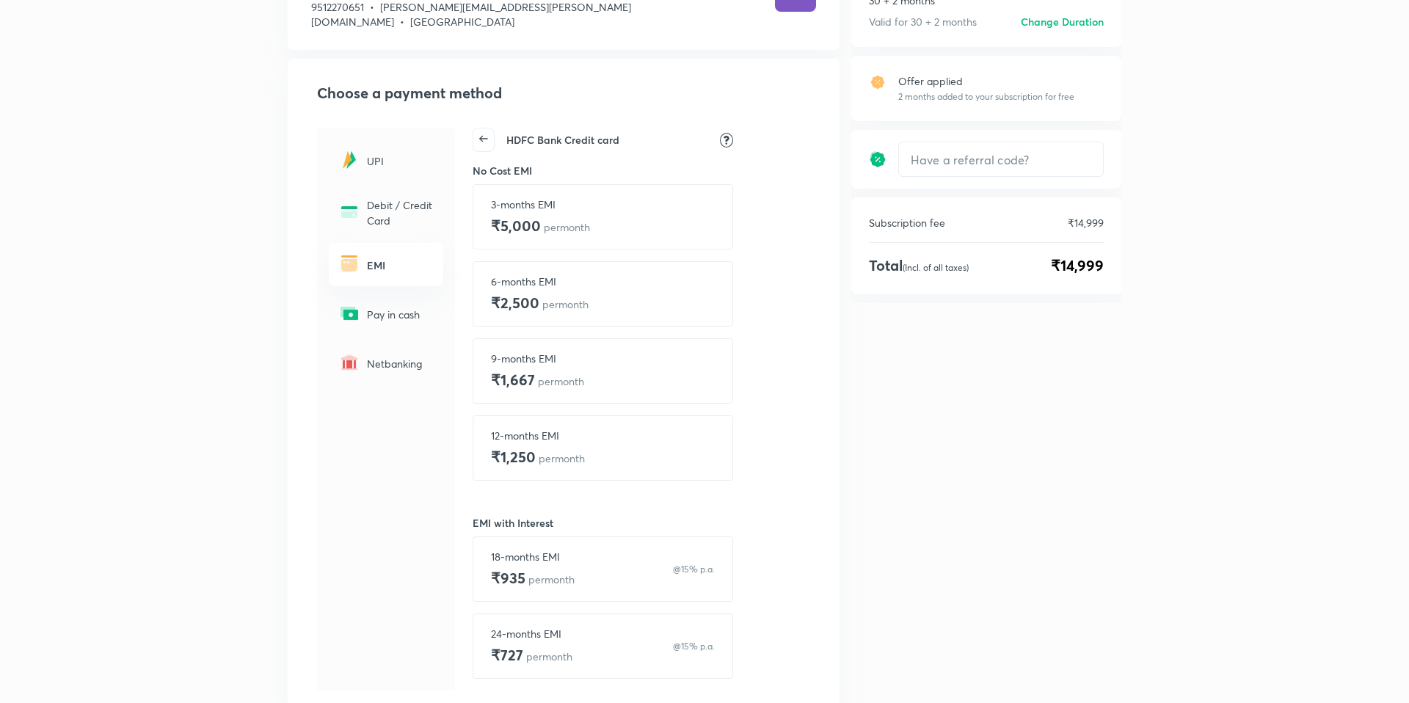
scroll to position [105, 0]
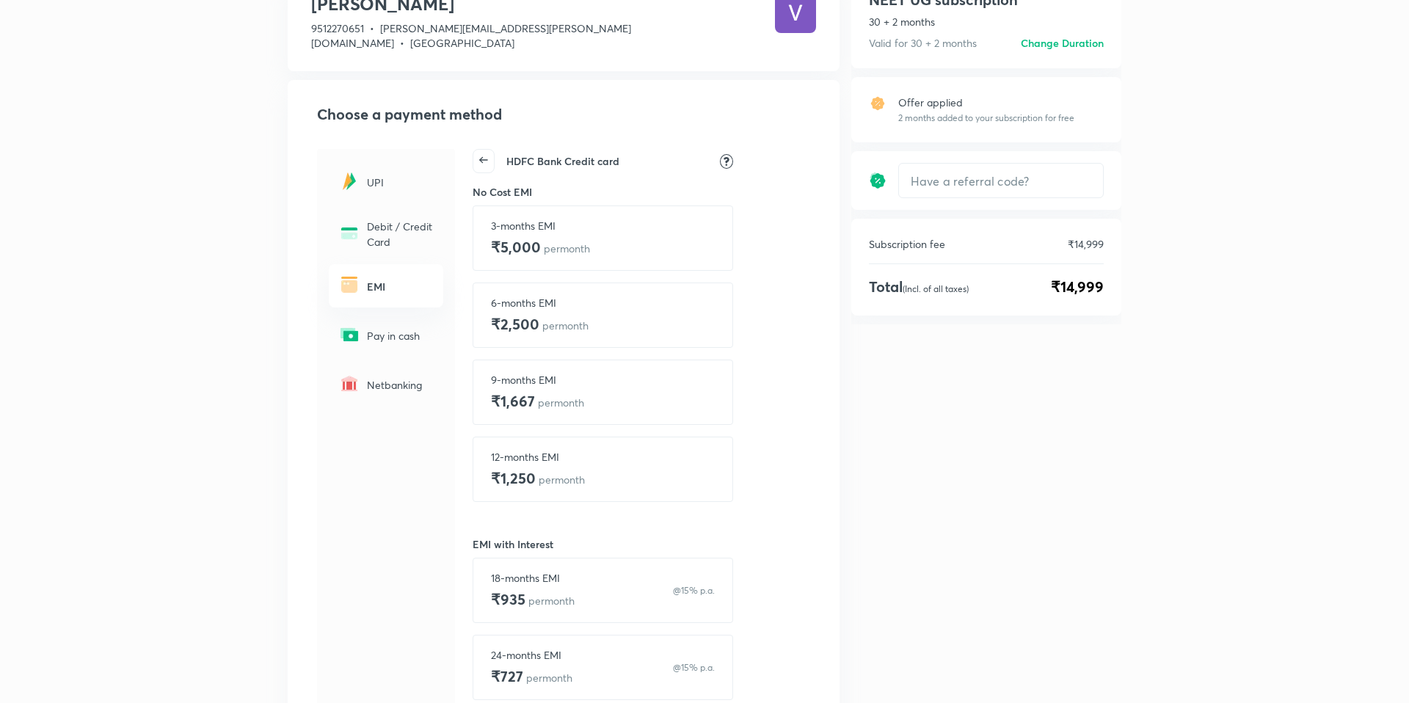
click at [619, 295] on div "6-months EMI ₹2,500 per month" at bounding box center [603, 315] width 224 height 40
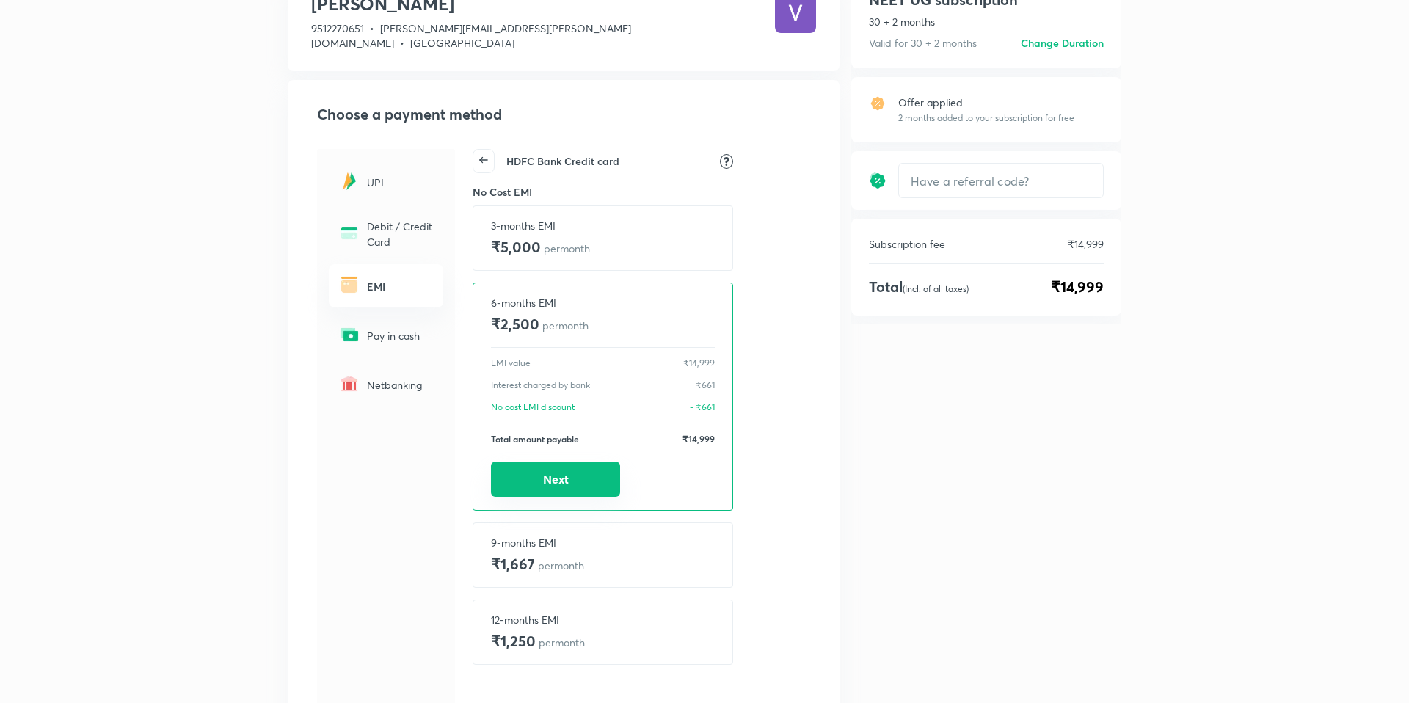
click at [546, 461] on button "Next" at bounding box center [555, 478] width 129 height 35
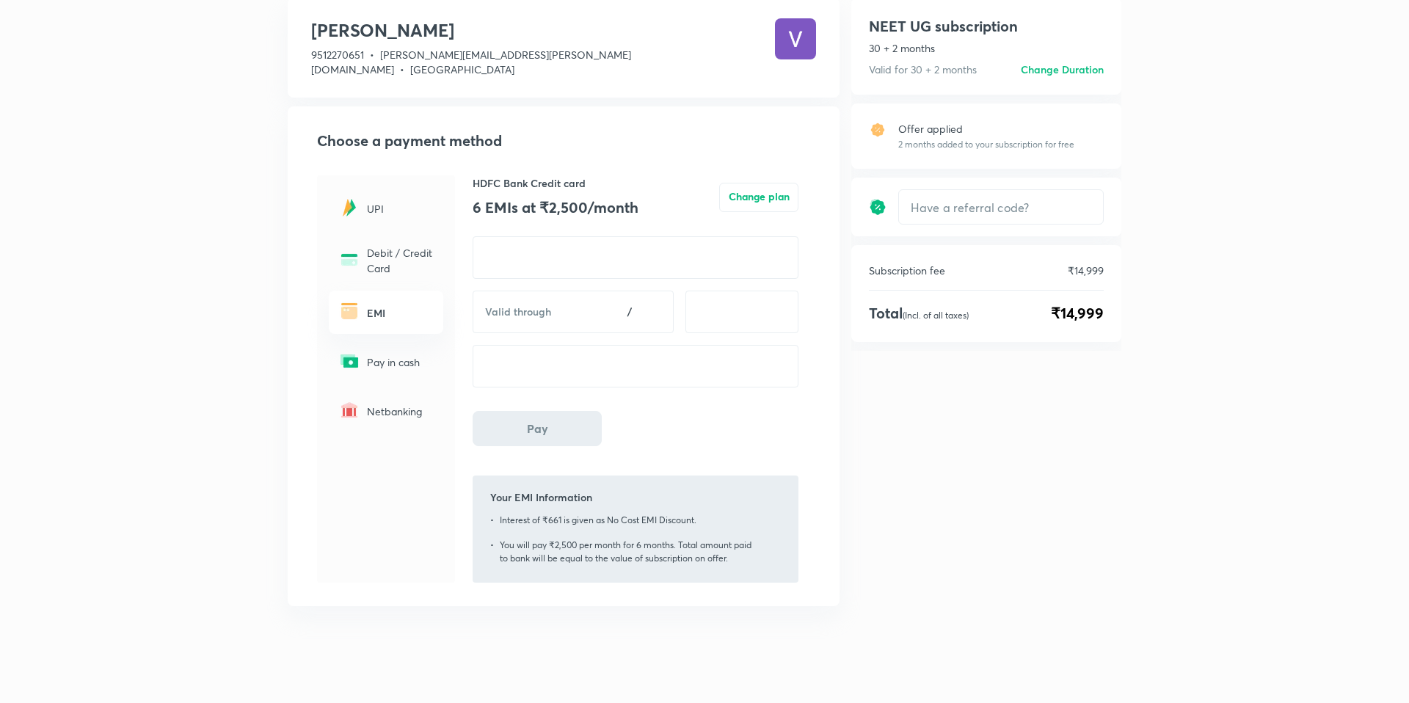
scroll to position [77, 0]
click at [758, 183] on button "Change plan" at bounding box center [758, 197] width 79 height 29
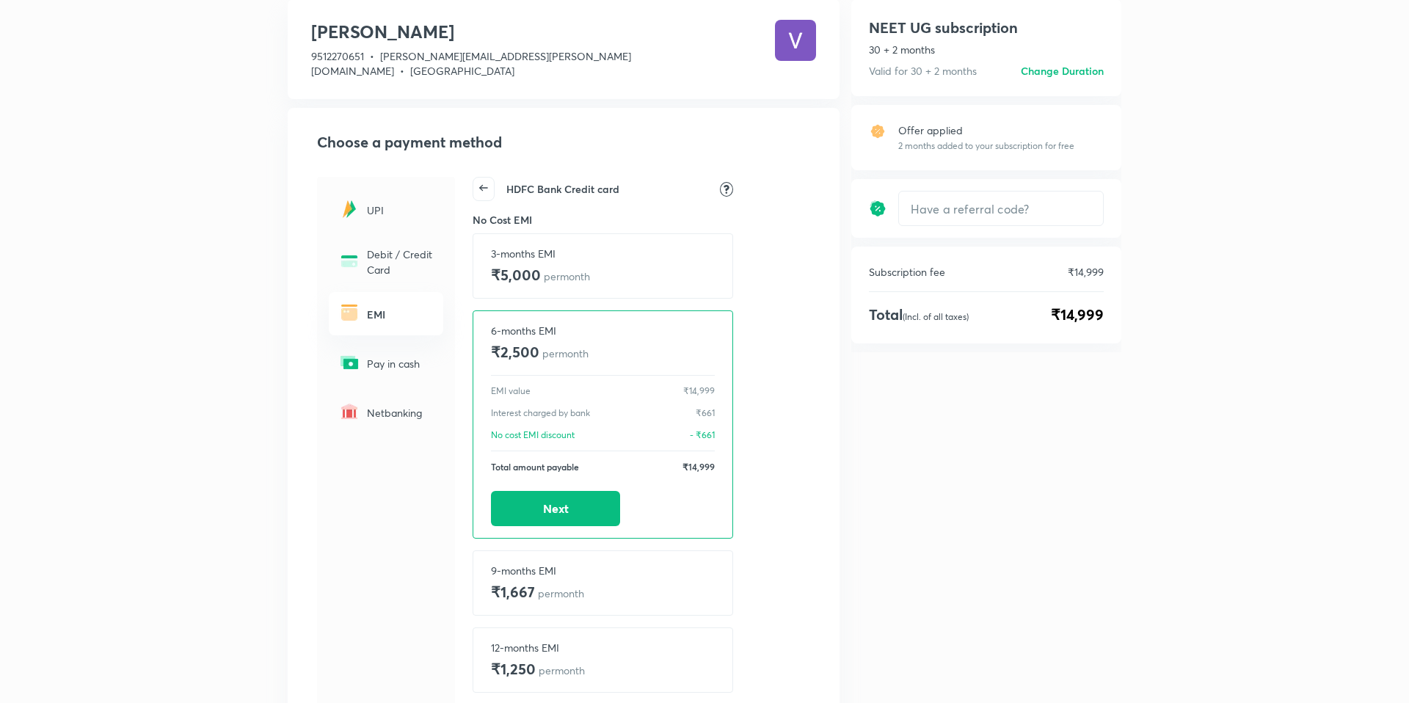
click at [490, 178] on icon at bounding box center [483, 188] width 21 height 21
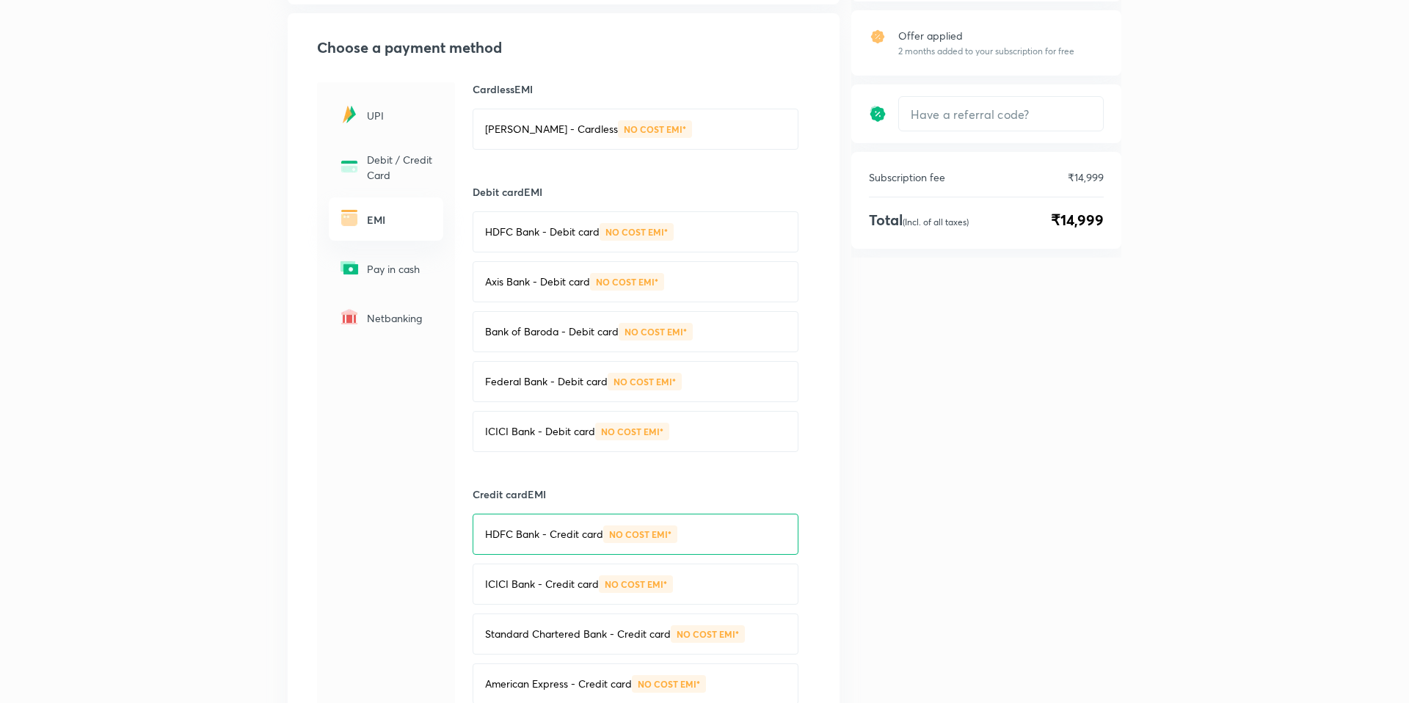
scroll to position [175, 0]
click at [591, 222] on p "HDFC Bank - Debit card" at bounding box center [542, 229] width 114 height 15
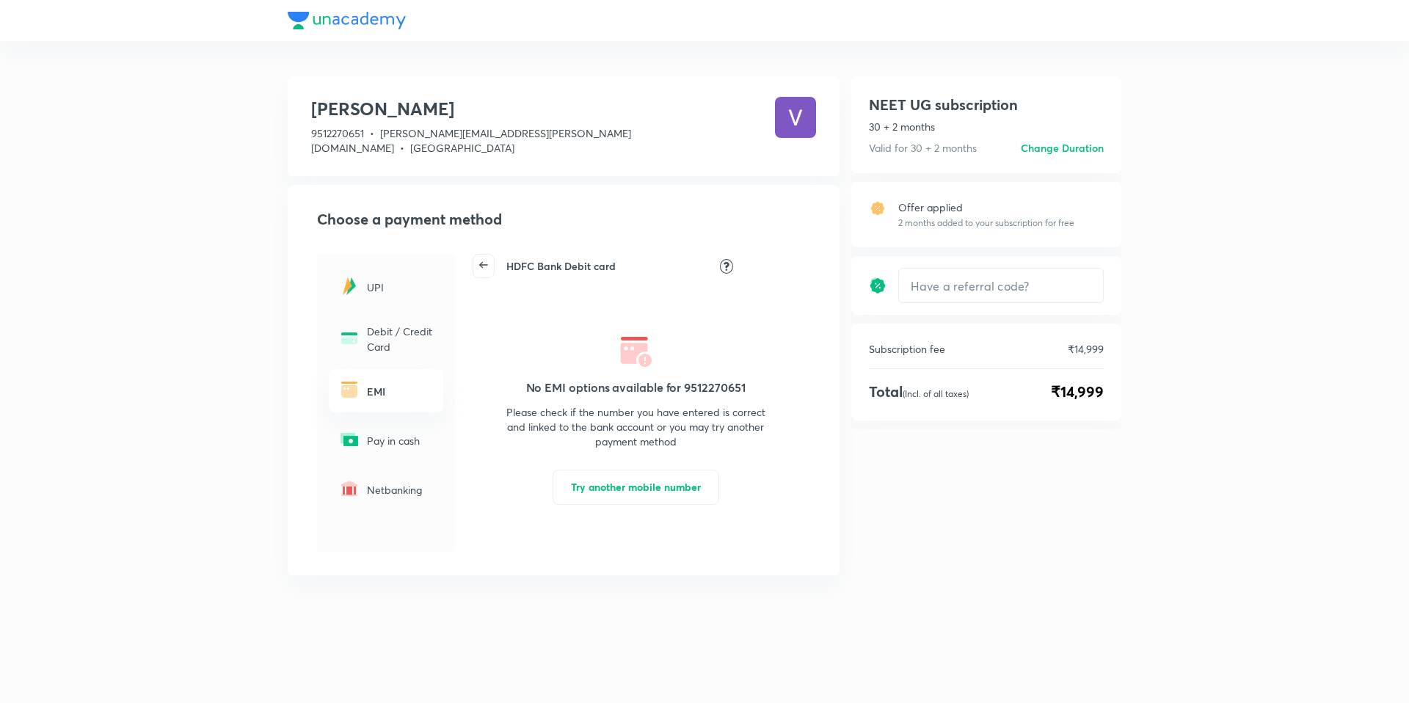
click at [489, 255] on icon at bounding box center [483, 265] width 21 height 21
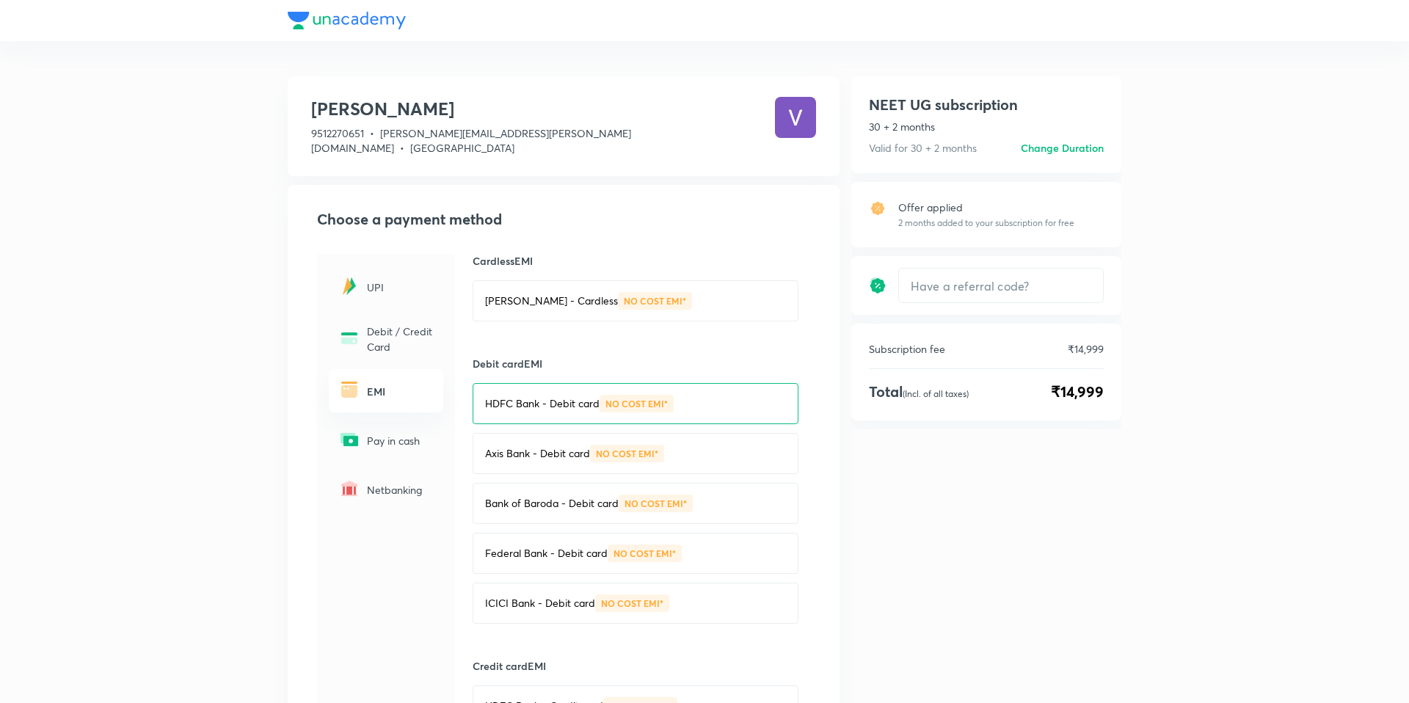
click at [570, 446] on p "Axis Bank - Debit card" at bounding box center [537, 453] width 105 height 15
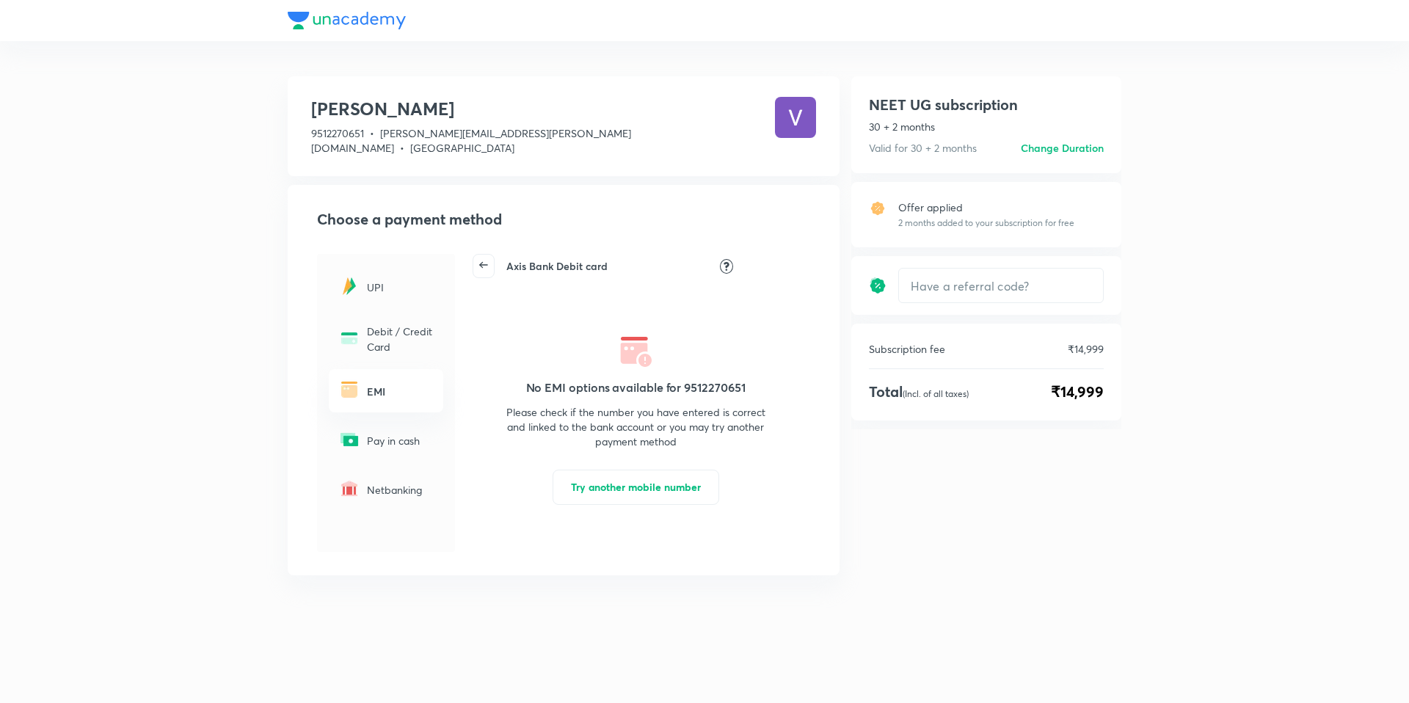
click at [489, 255] on icon at bounding box center [483, 265] width 21 height 21
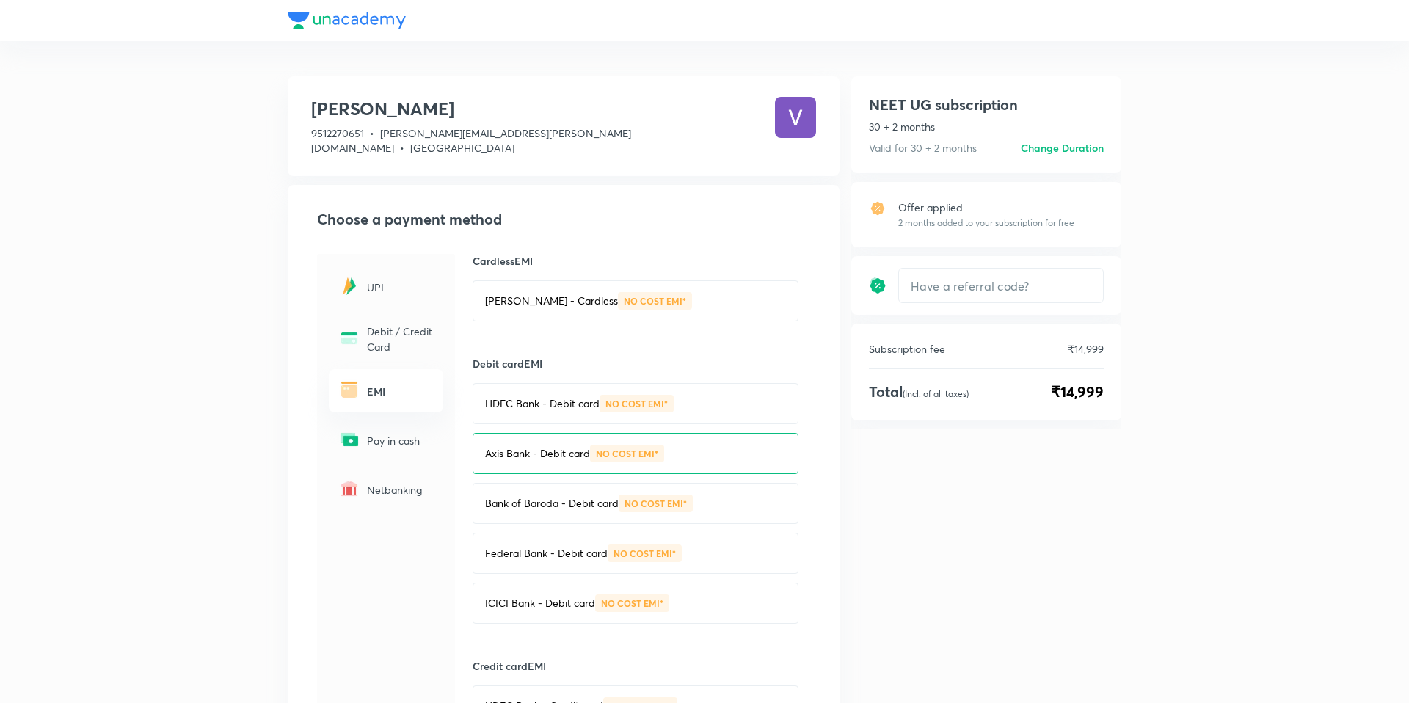
click at [508, 483] on div "Bank of Baroda - Debit card NO COST EMI*" at bounding box center [635, 503] width 326 height 41
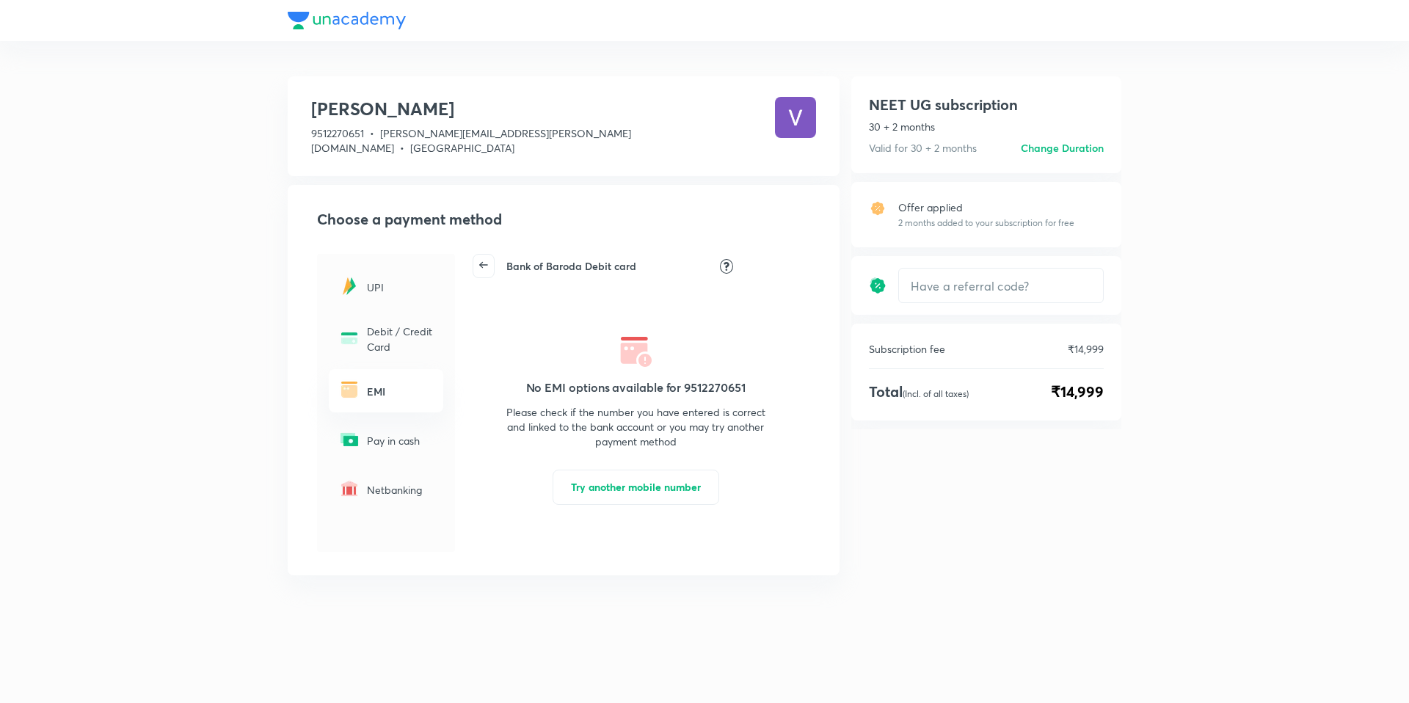
click at [481, 255] on icon at bounding box center [483, 265] width 21 height 21
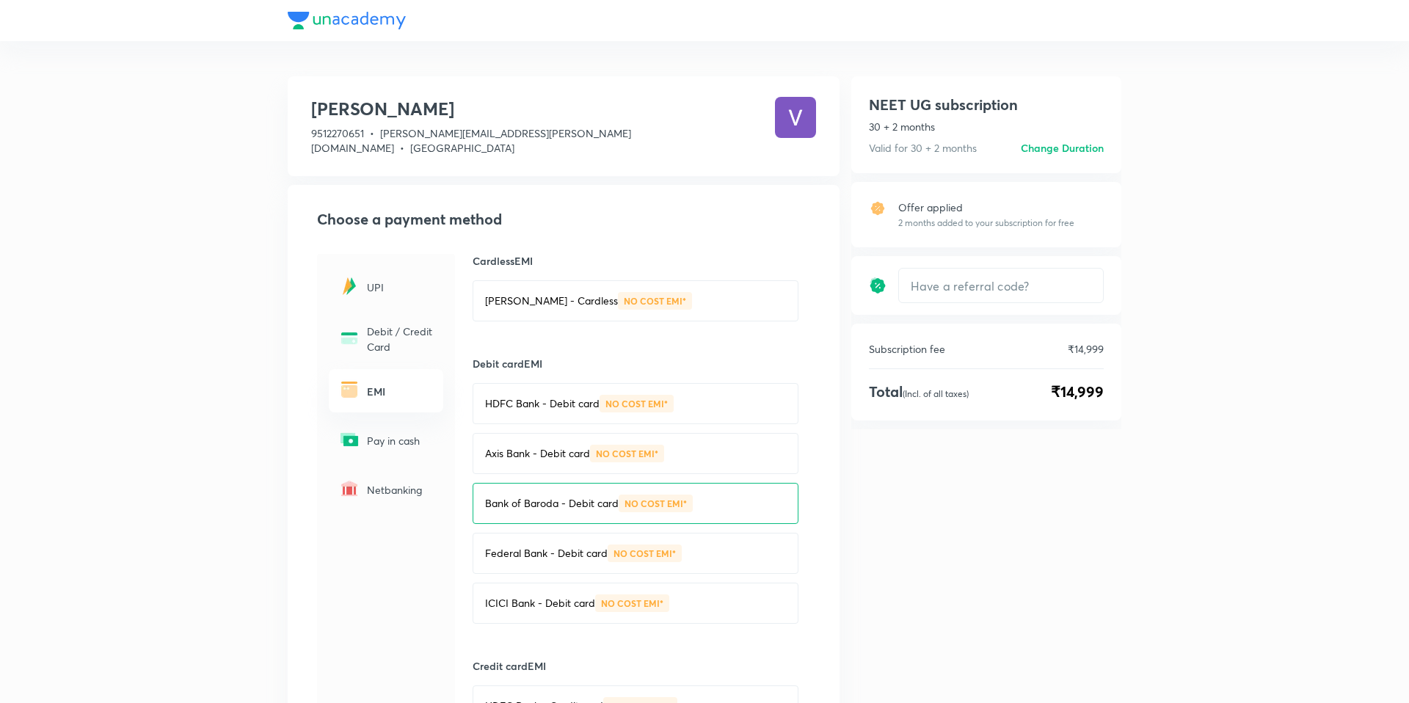
click at [559, 546] on p "Federal Bank - Debit card" at bounding box center [546, 553] width 123 height 15
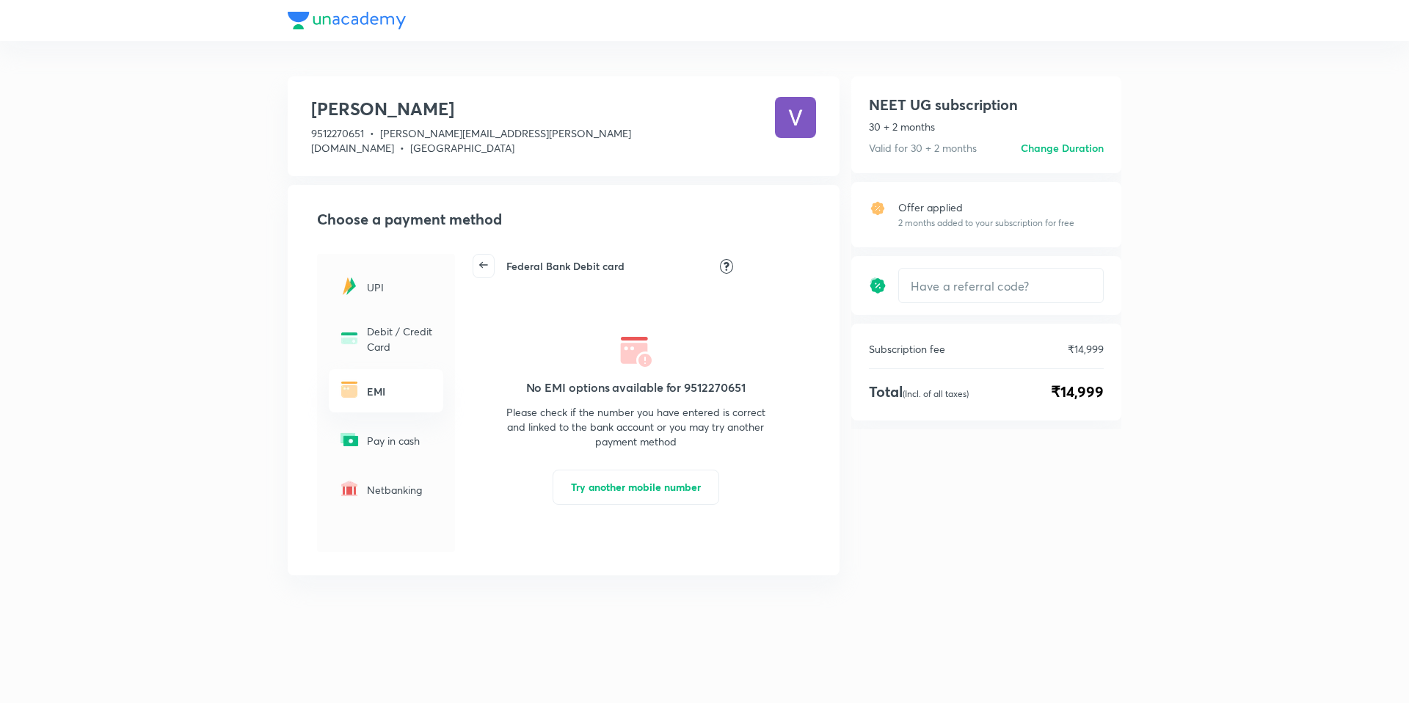
click at [490, 255] on icon at bounding box center [483, 265] width 21 height 21
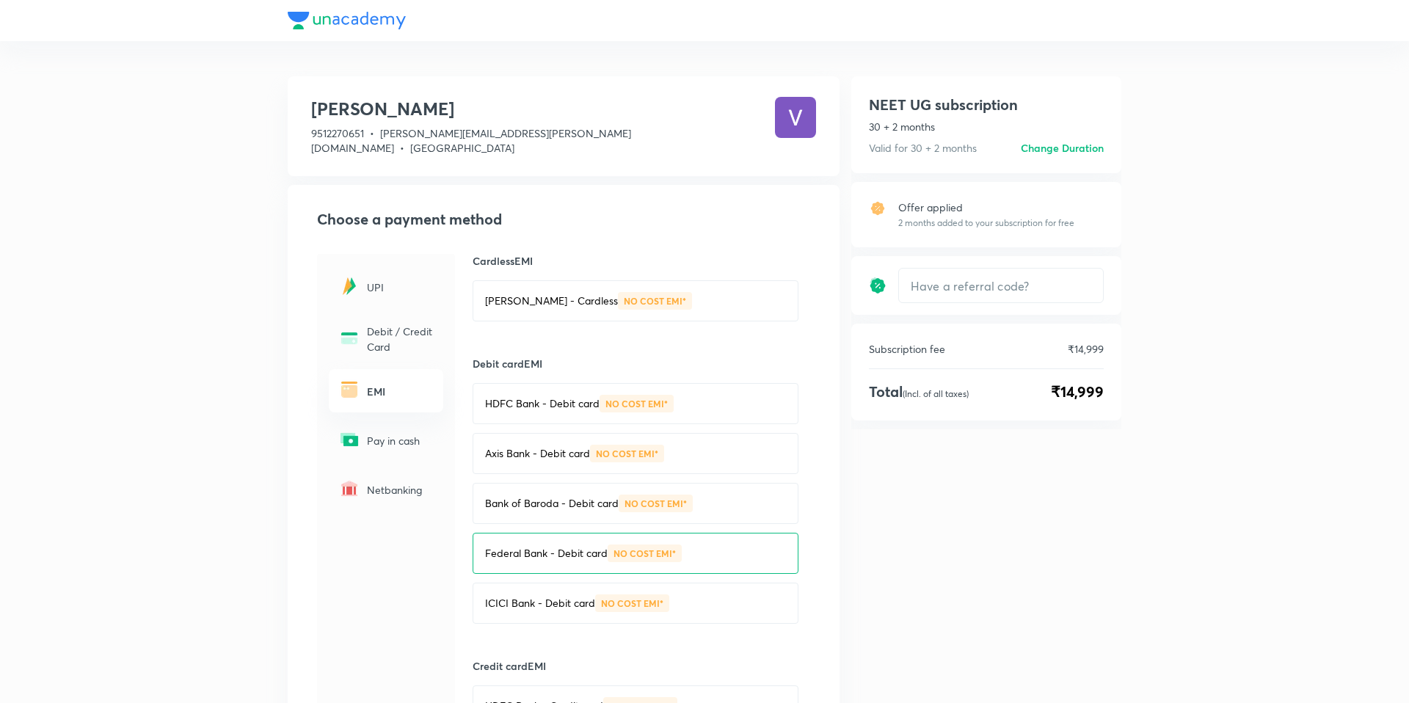
click at [512, 596] on p "ICICI Bank - Debit card" at bounding box center [540, 603] width 110 height 15
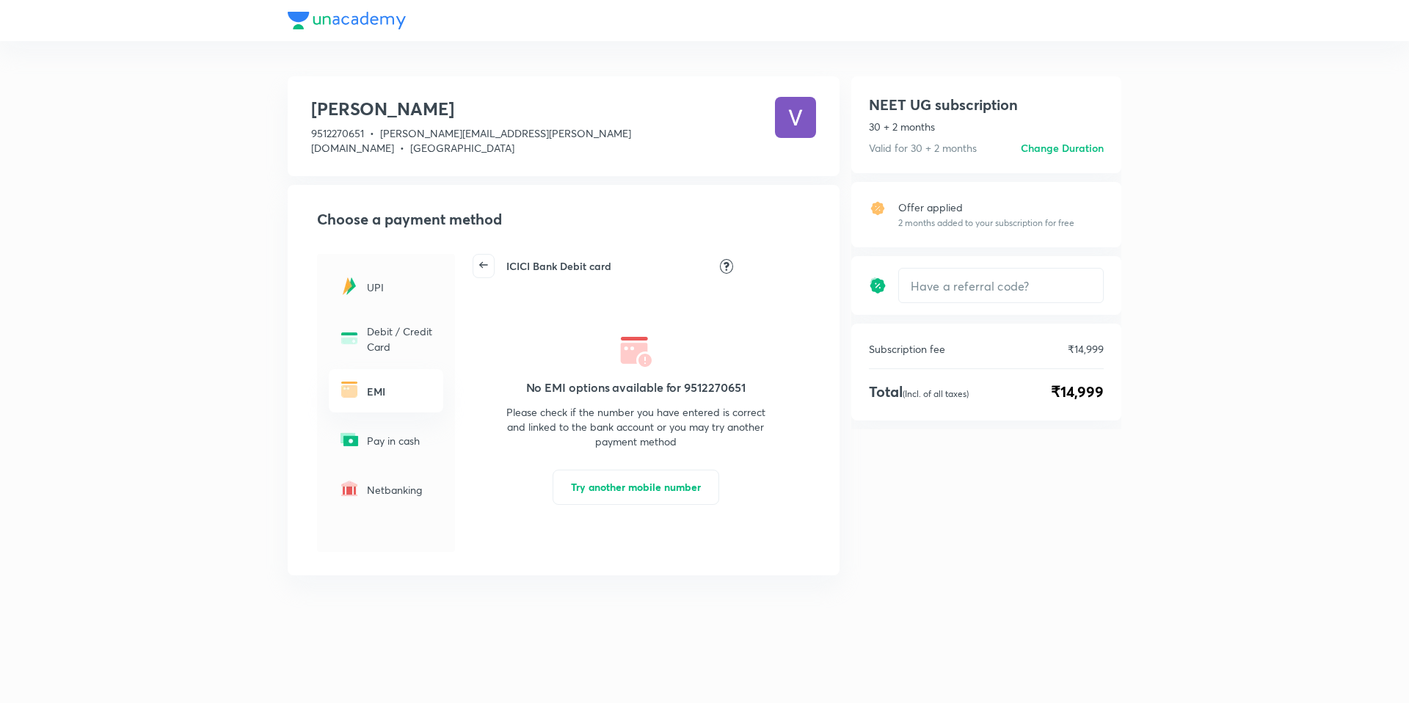
click at [485, 255] on icon at bounding box center [483, 265] width 21 height 21
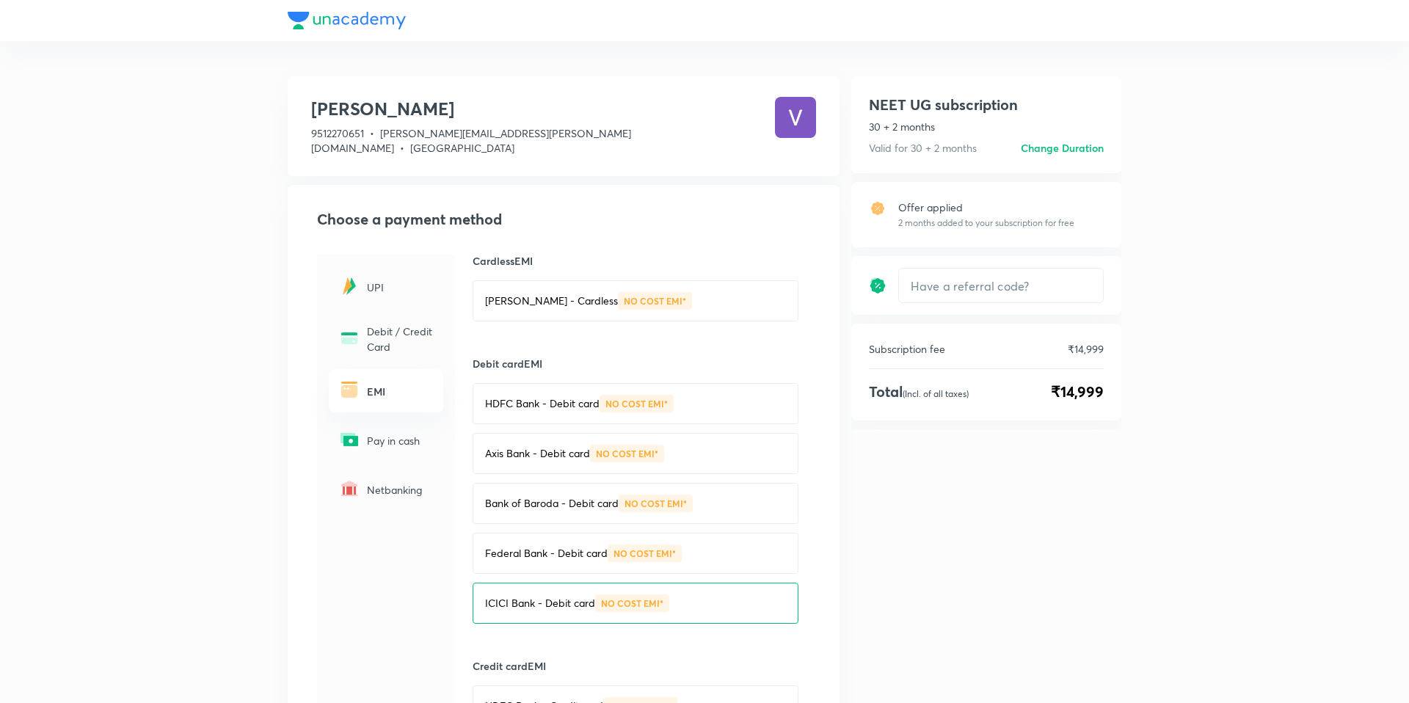
click at [519, 483] on div "Bank of Baroda - Debit card NO COST EMI*" at bounding box center [635, 503] width 326 height 41
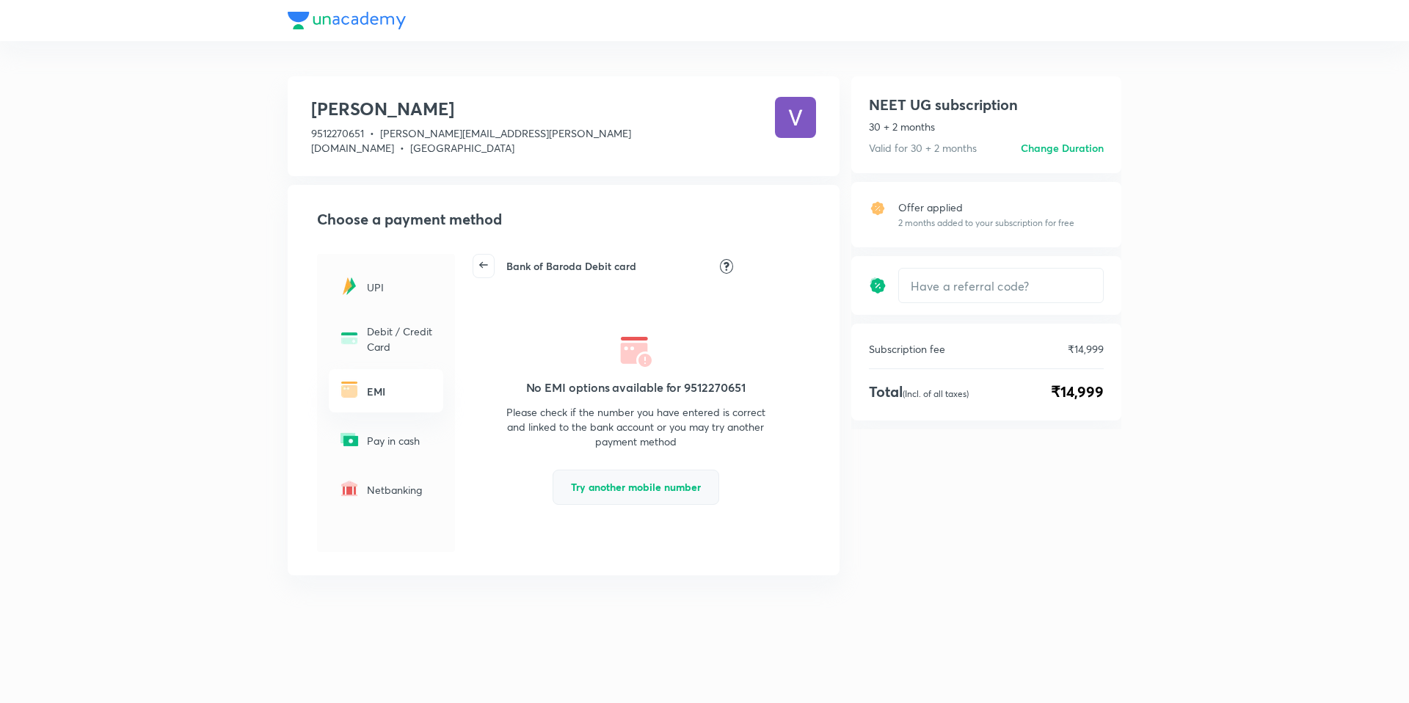
click at [632, 483] on button "Try another mobile number" at bounding box center [635, 487] width 167 height 35
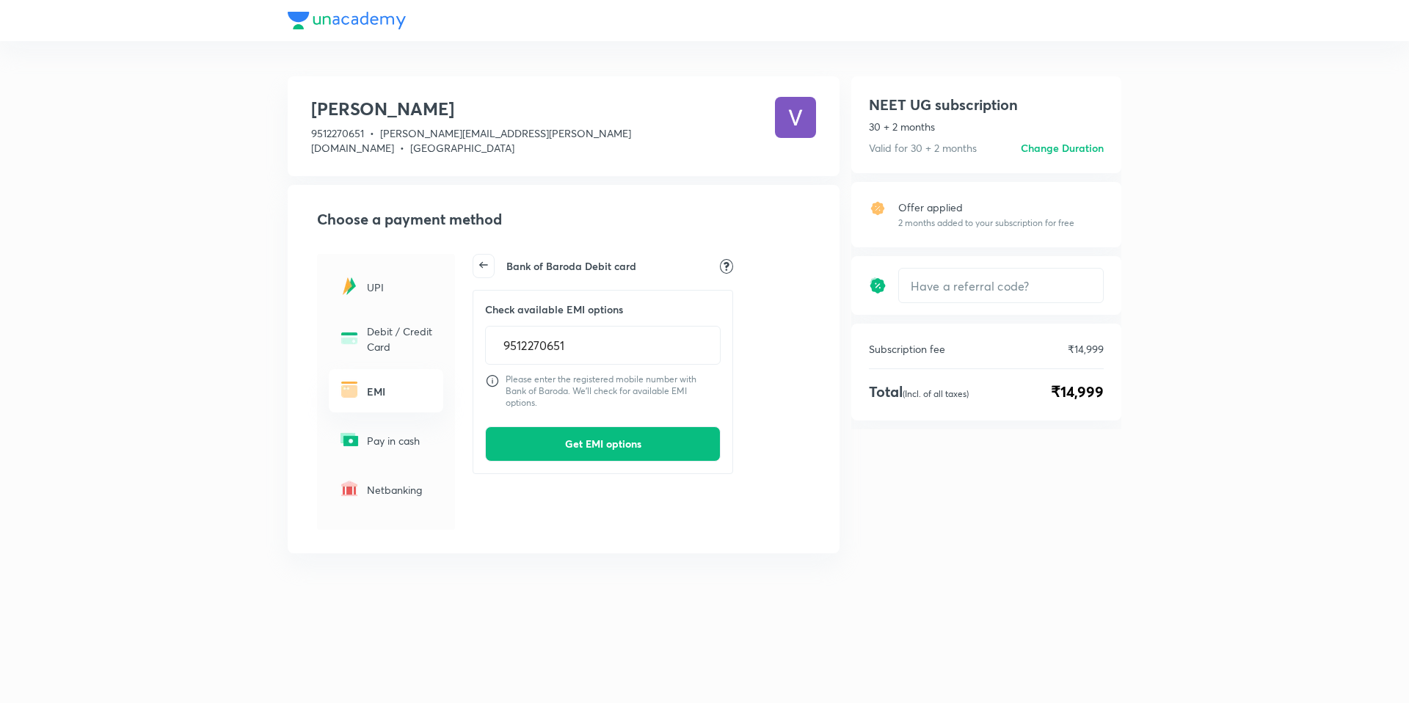
click at [483, 255] on icon at bounding box center [483, 265] width 21 height 21
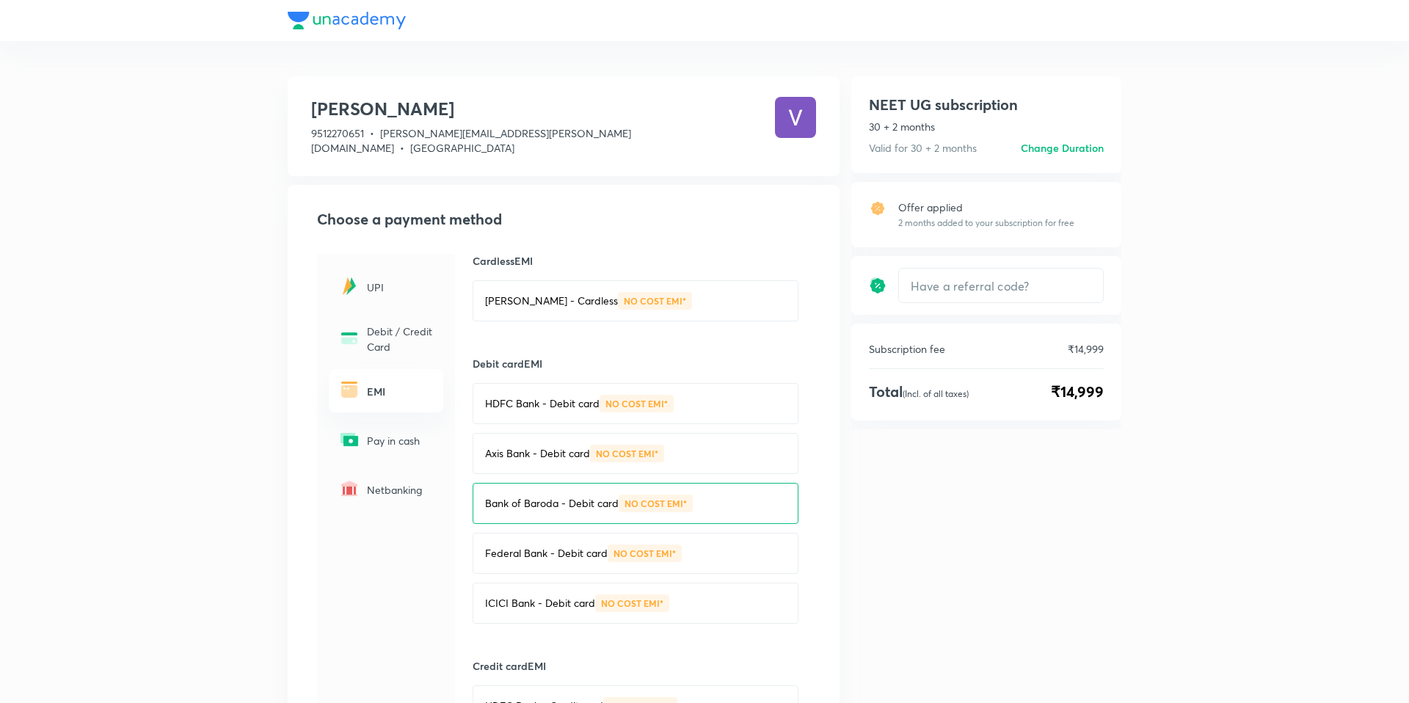
click at [411, 384] on h6 "EMI" at bounding box center [400, 391] width 67 height 15
click at [360, 282] on div "UPI" at bounding box center [386, 287] width 114 height 43
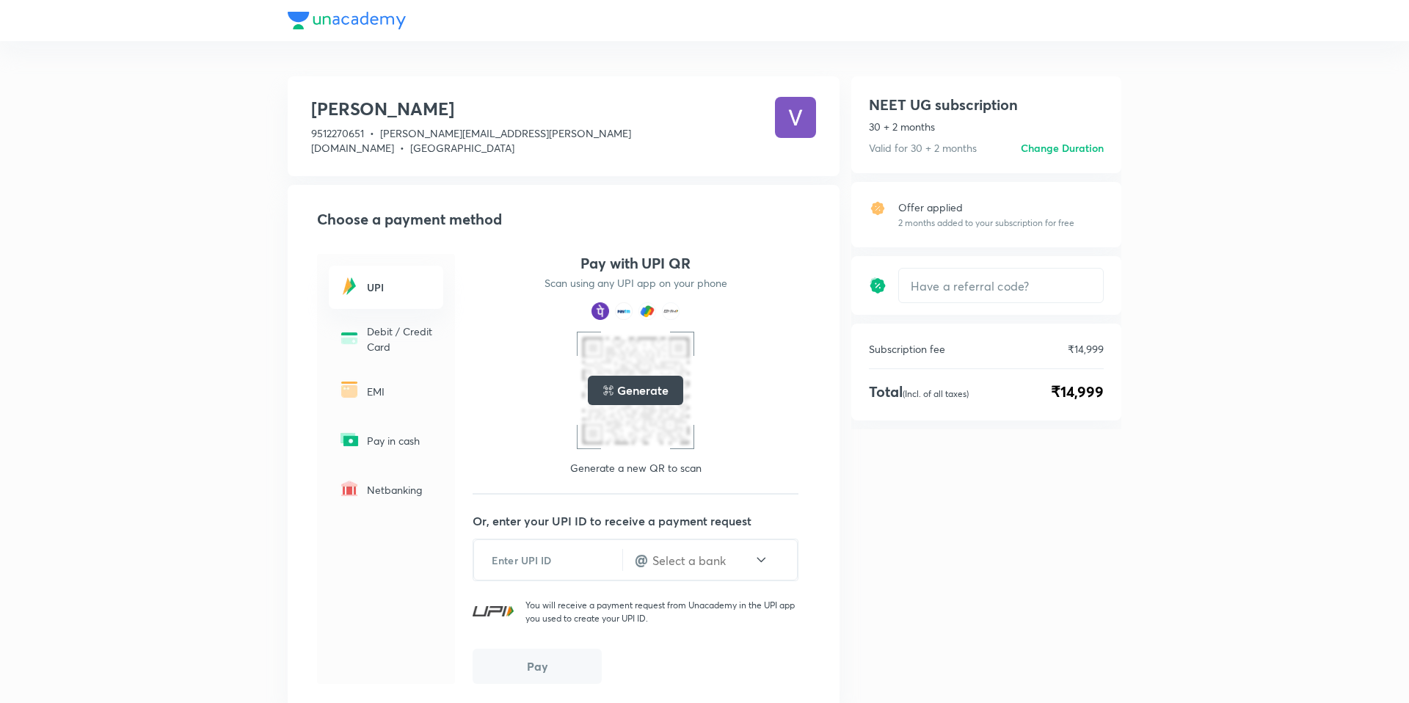
click at [357, 348] on div "Debit / Credit Card" at bounding box center [386, 339] width 114 height 48
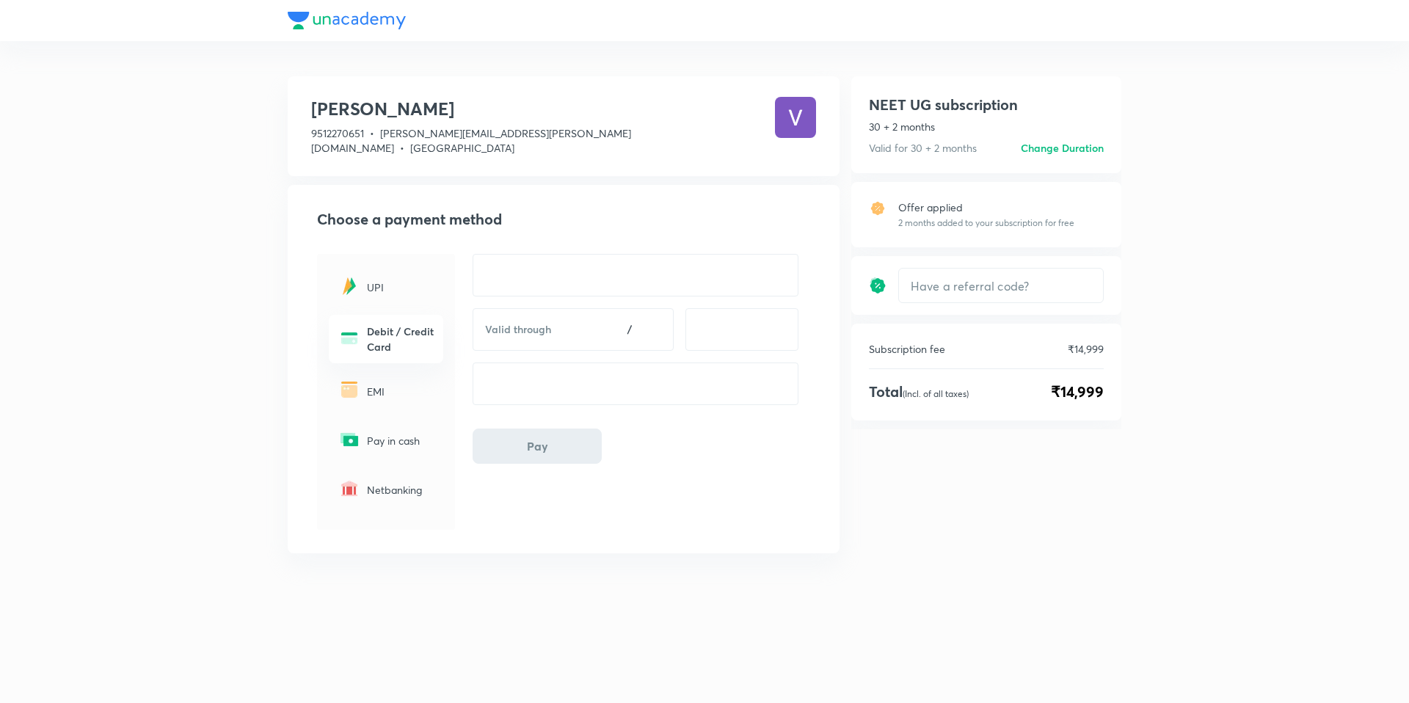
click at [384, 324] on h6 "Debit / Credit Card" at bounding box center [400, 339] width 67 height 31
click at [404, 482] on p "Netbanking" at bounding box center [400, 489] width 67 height 15
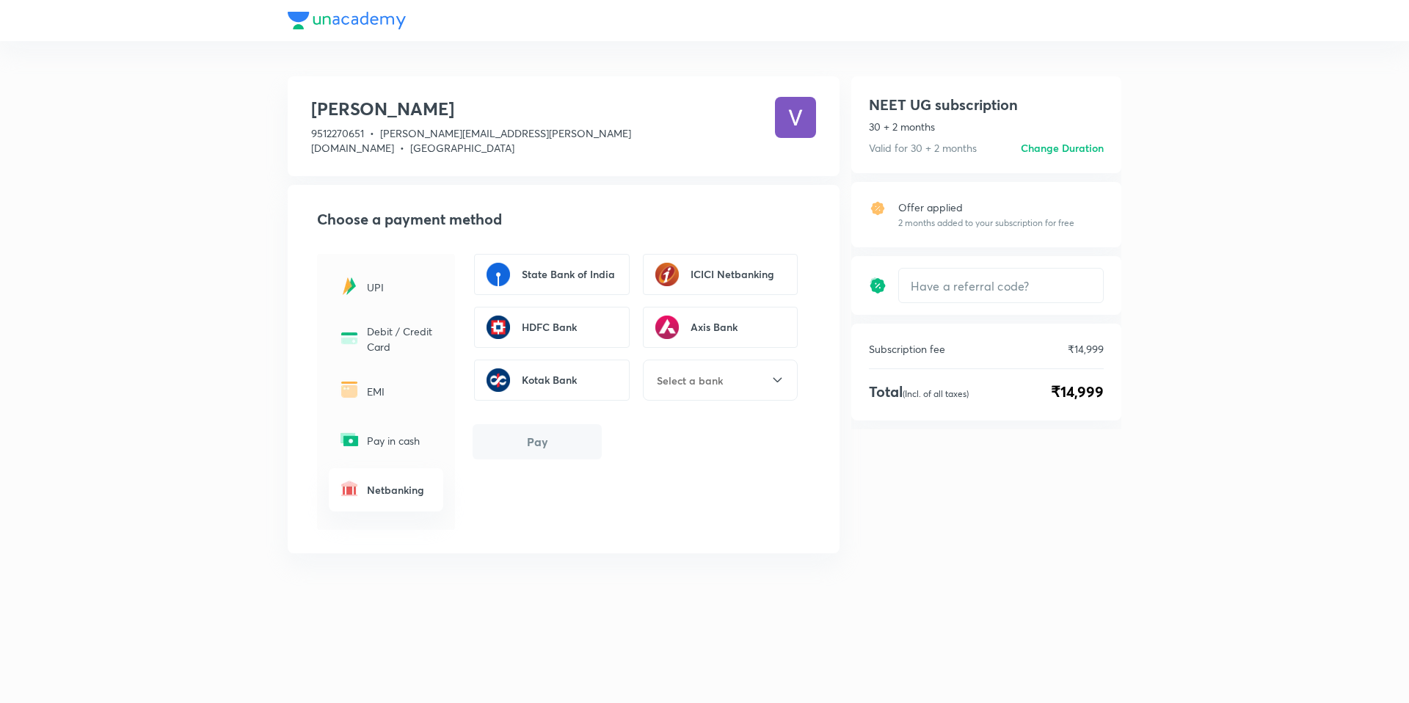
click at [403, 325] on p "Debit / Credit Card" at bounding box center [400, 339] width 67 height 31
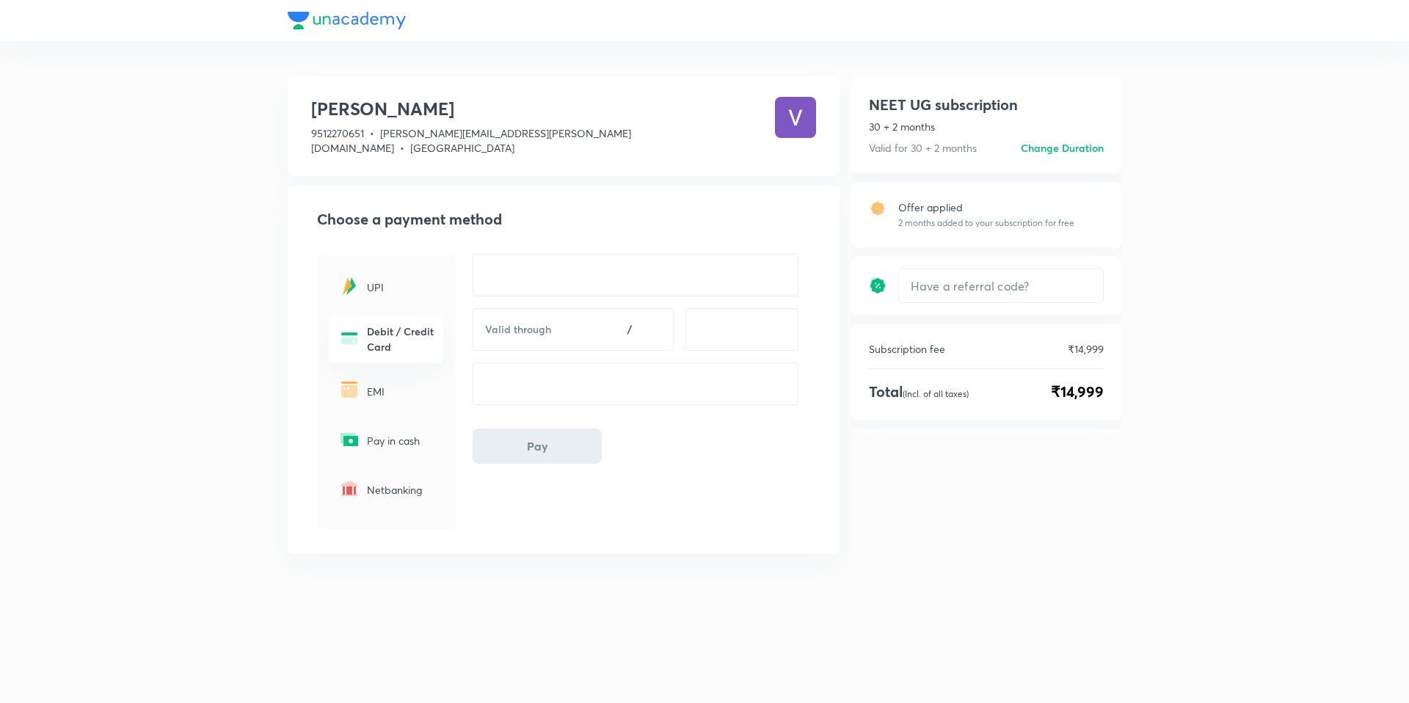
click at [618, 208] on h2 "Choose a payment method" at bounding box center [566, 219] width 499 height 22
click at [404, 324] on h6 "Debit / Credit Card" at bounding box center [400, 339] width 67 height 31
click at [564, 215] on h2 "Choose a payment method" at bounding box center [566, 219] width 499 height 22
click at [387, 482] on p "Netbanking" at bounding box center [400, 489] width 67 height 15
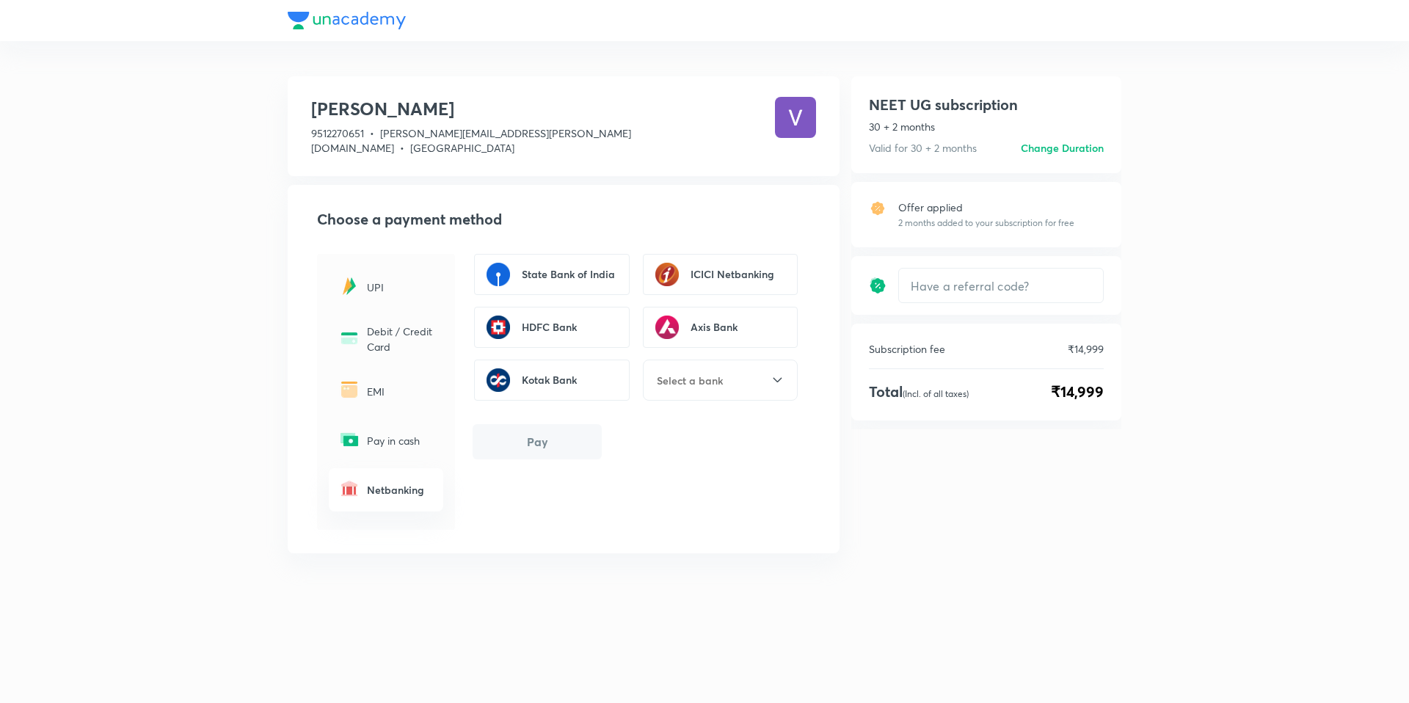
click at [691, 373] on input "text" at bounding box center [712, 380] width 115 height 15
click at [835, 459] on div "Choose a payment method UPI Debit / Credit Card EMI Pay in cash Netbanking Stat…" at bounding box center [564, 369] width 552 height 368
click at [544, 270] on div "State Bank of India" at bounding box center [552, 274] width 156 height 41
